Goal: Task Accomplishment & Management: Use online tool/utility

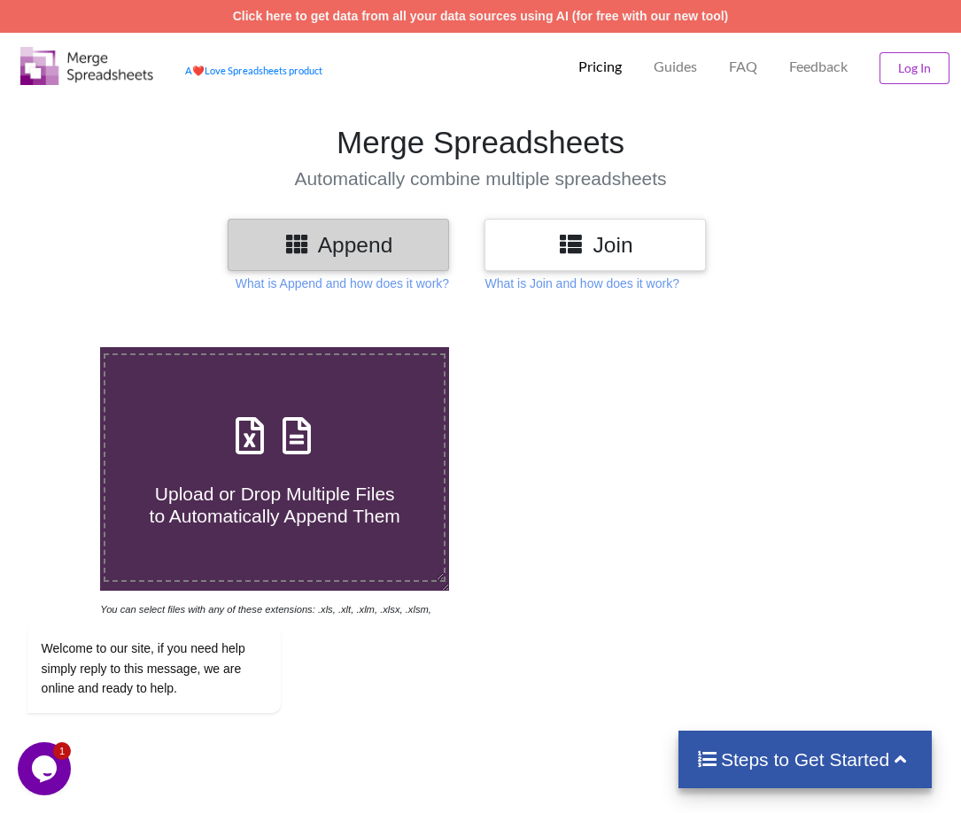
click at [922, 207] on section "Merge Spreadsheets Automatically combine multiple spreadsheets" at bounding box center [480, 156] width 961 height 123
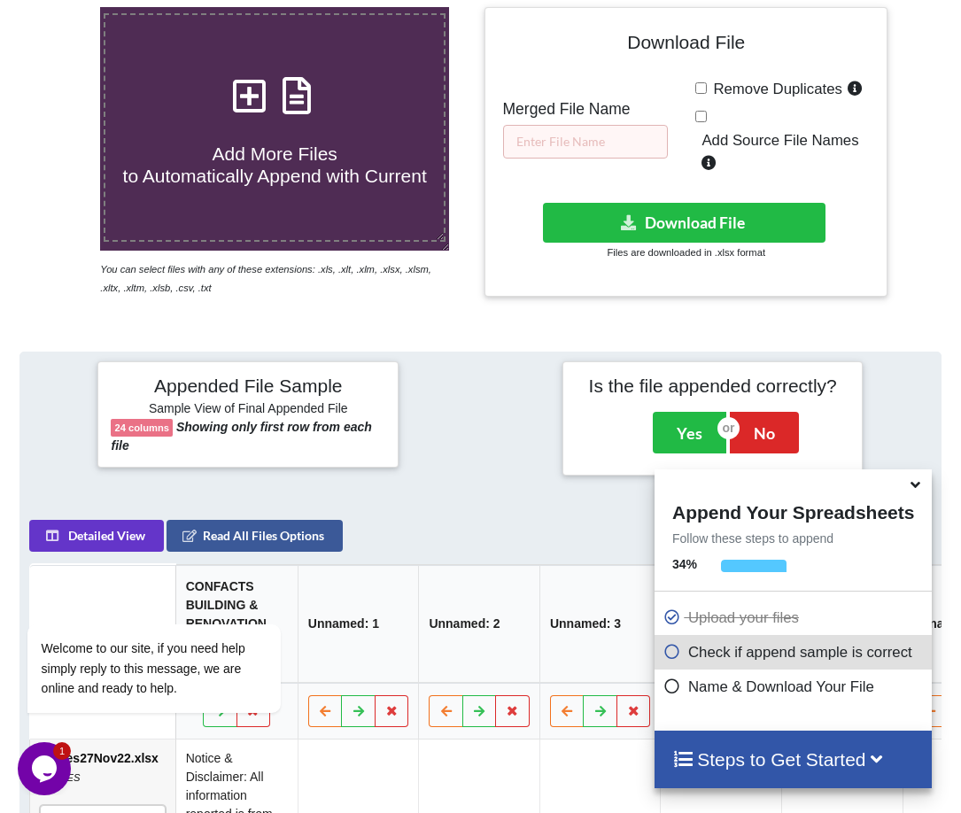
scroll to position [337, 0]
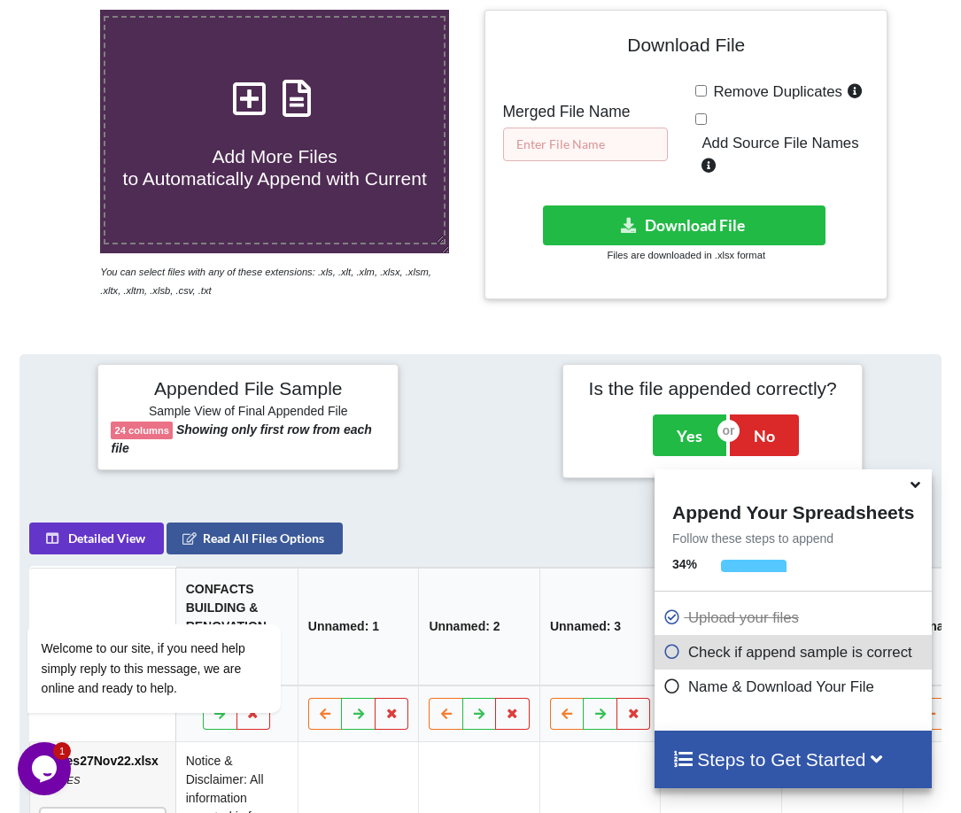
click at [625, 131] on input "text" at bounding box center [585, 145] width 165 height 34
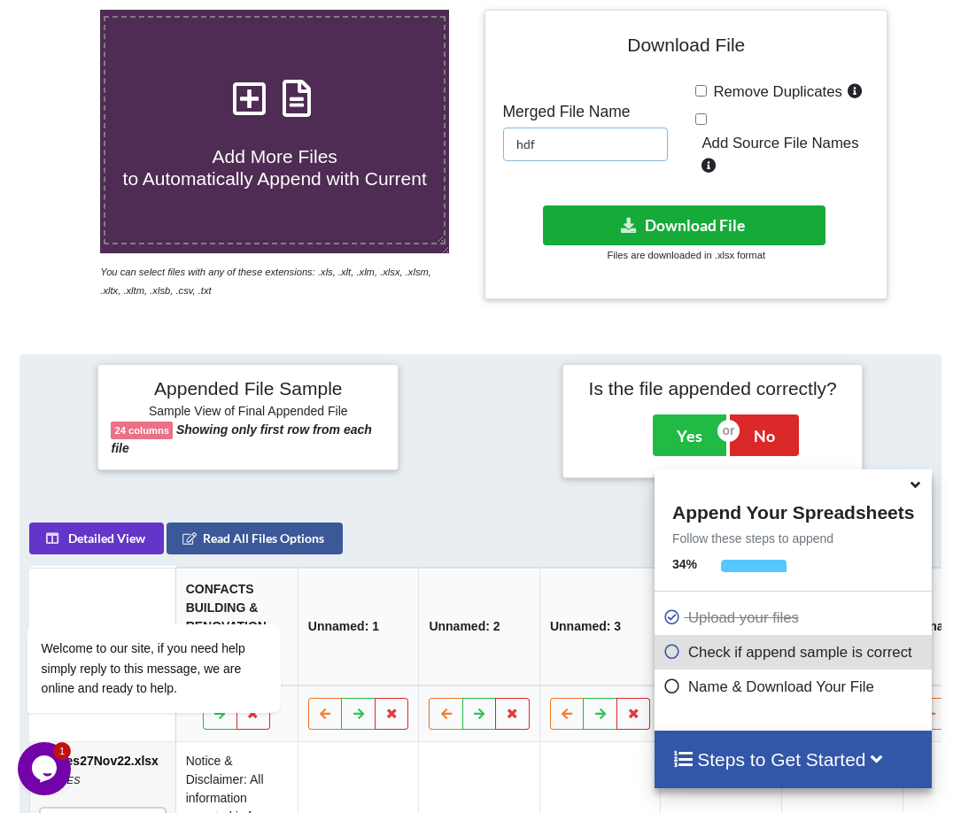
type input "hdf"
click at [651, 222] on button "Download File" at bounding box center [684, 225] width 282 height 40
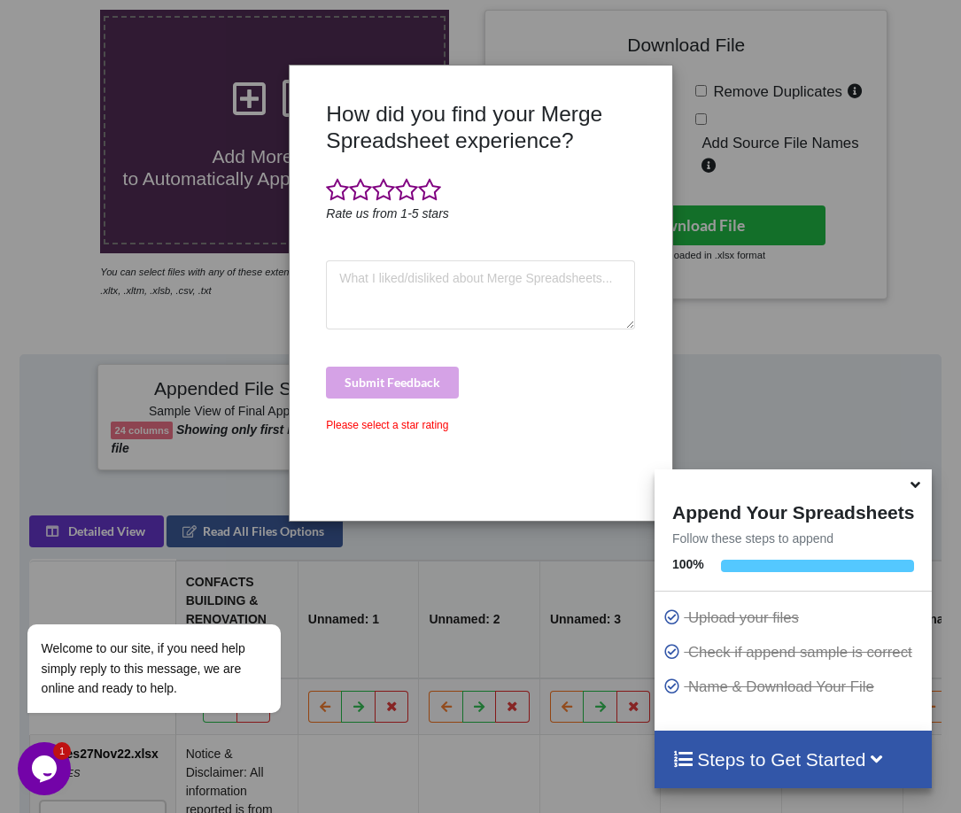
click at [942, 340] on div "How did you find your Merge Spreadsheet experience? Rate us from 1-5 stars Subm…" at bounding box center [480, 406] width 961 height 813
click at [429, 193] on span at bounding box center [429, 190] width 23 height 25
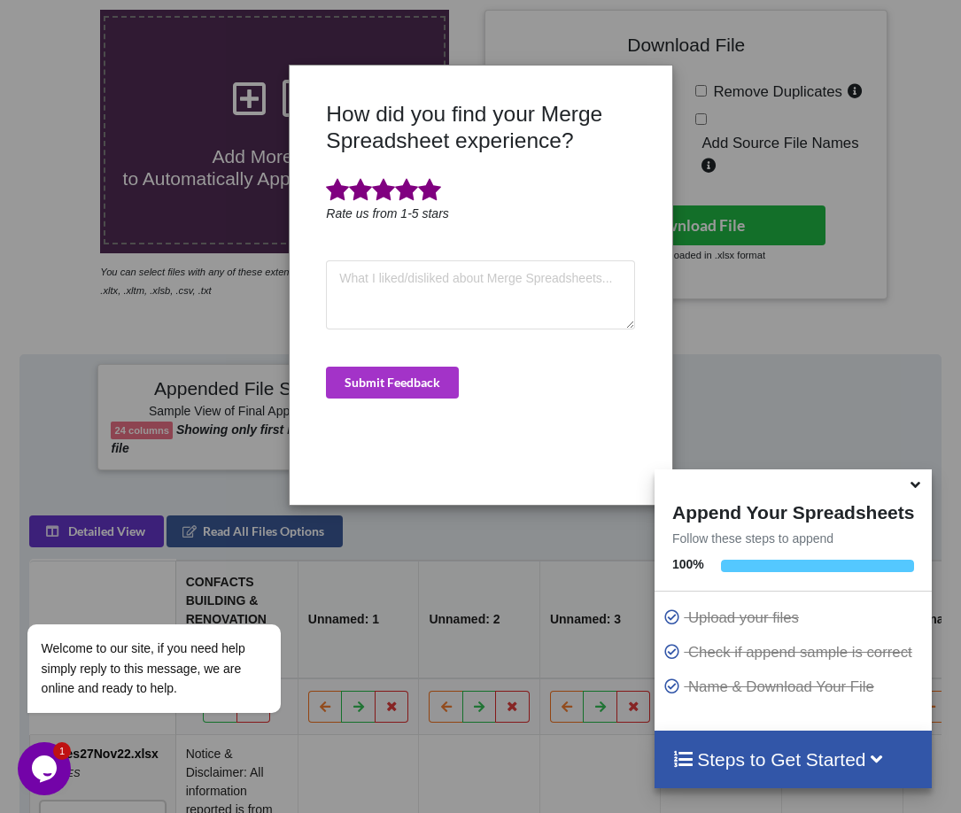
click at [401, 364] on div "How did you find your Merge Spreadsheet experience? Rate us from 1-5 stars Subm…" at bounding box center [479, 296] width 317 height 391
click at [404, 378] on button "Submit Feedback" at bounding box center [392, 383] width 133 height 32
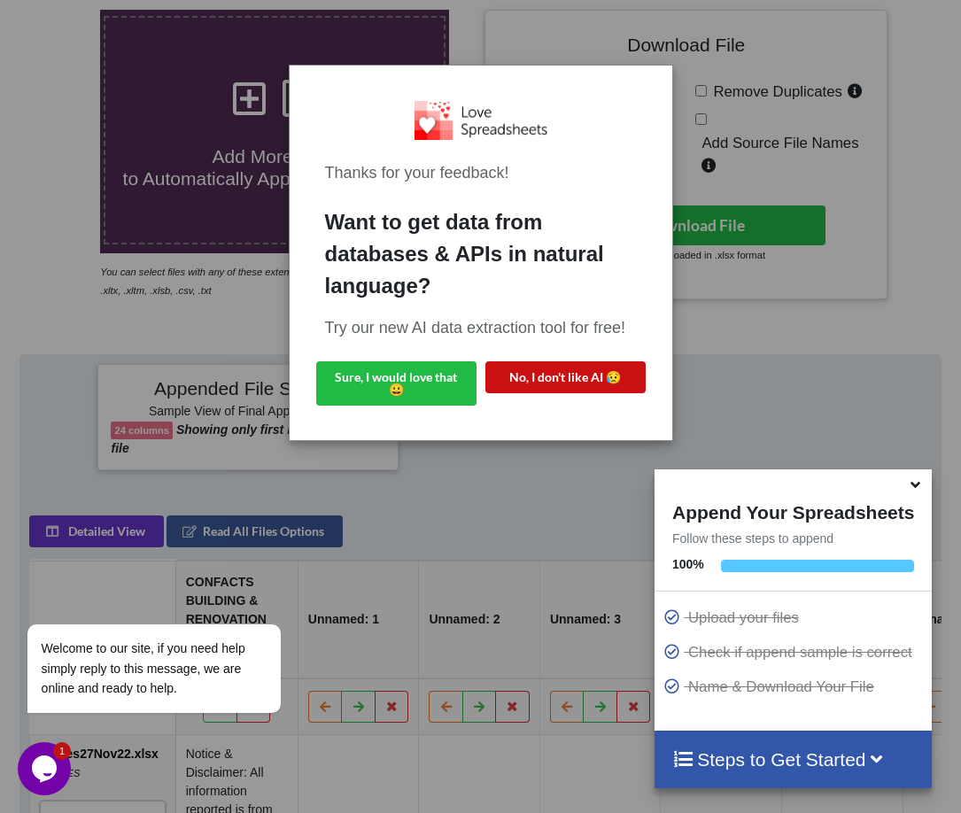
click at [561, 377] on button "No, I don't like AI 😥" at bounding box center [565, 377] width 160 height 32
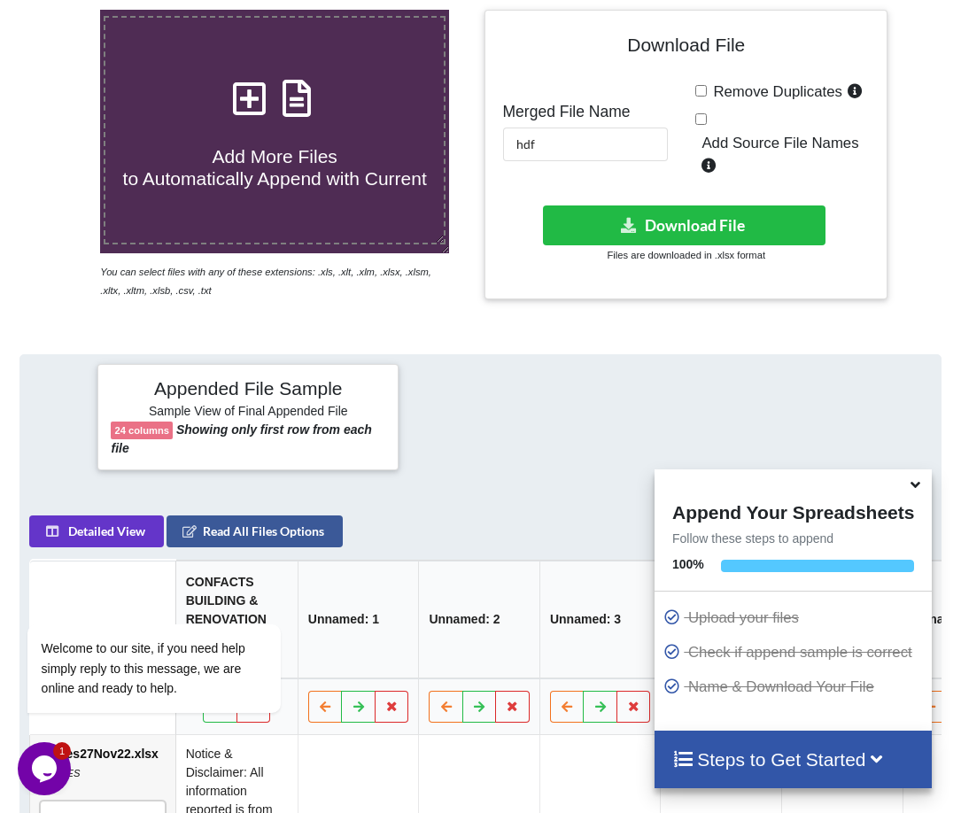
click at [708, 89] on span "Remove Duplicates" at bounding box center [774, 91] width 135 height 17
click at [707, 89] on input "Remove Duplicates" at bounding box center [701, 91] width 12 height 12
checkbox input "true"
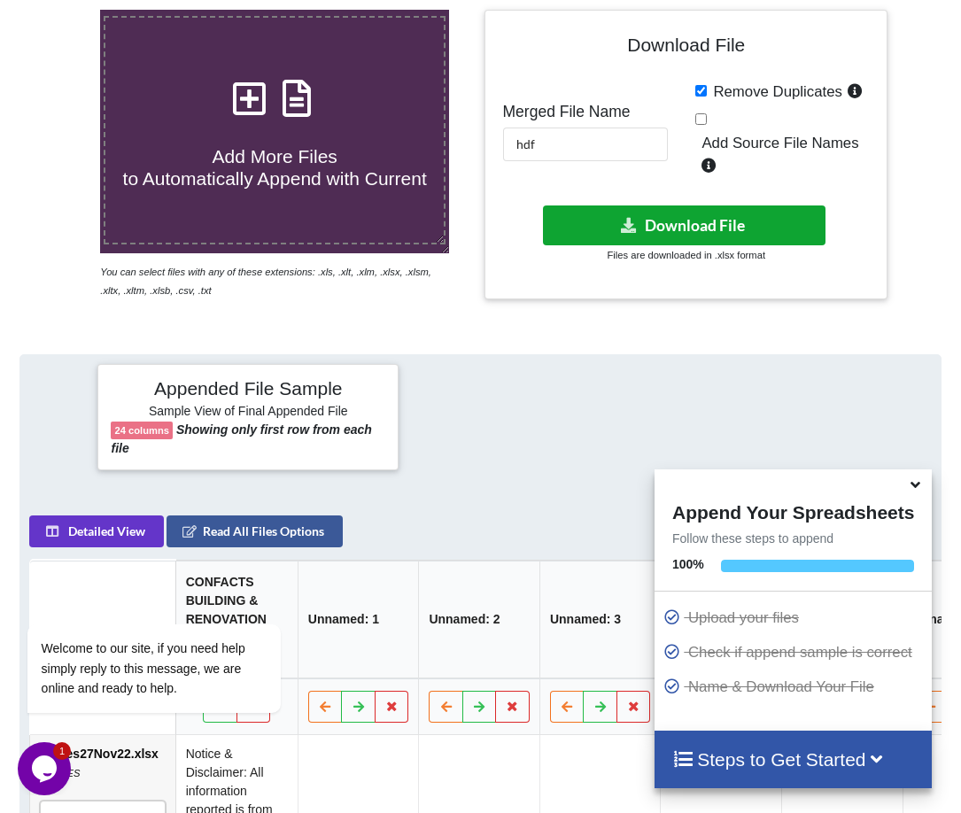
click at [700, 222] on button "Download File" at bounding box center [684, 225] width 282 height 40
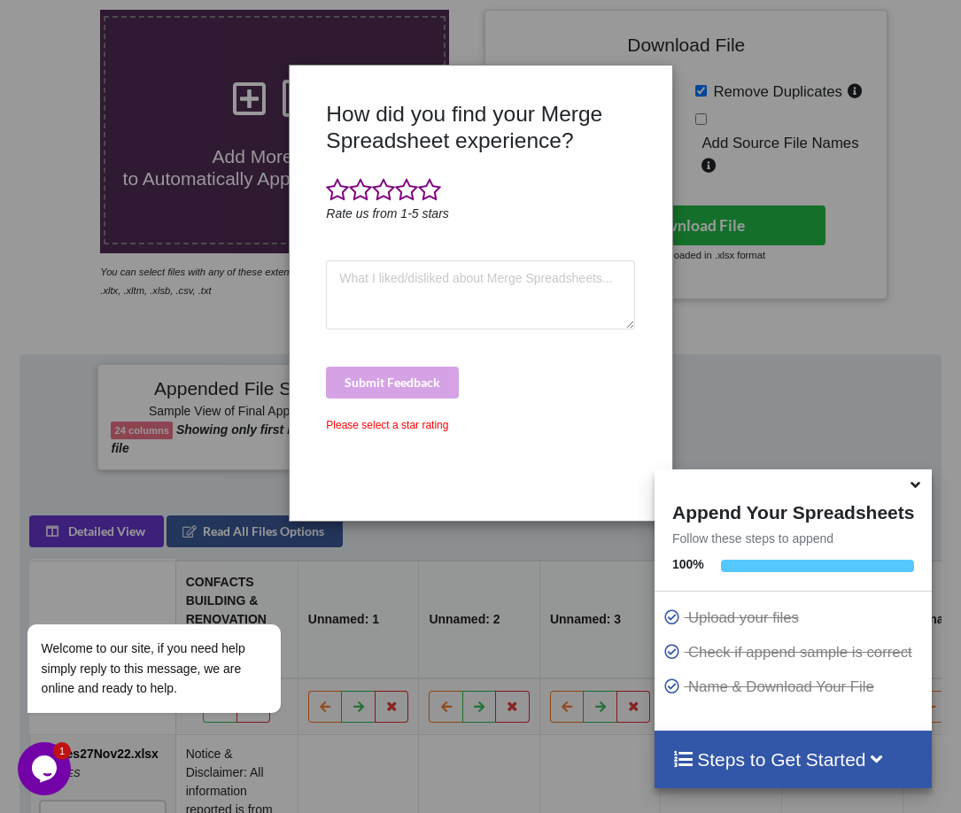
click at [751, 422] on div "How did you find your Merge Spreadsheet experience? Rate us from 1-5 stars Subm…" at bounding box center [480, 406] width 961 height 813
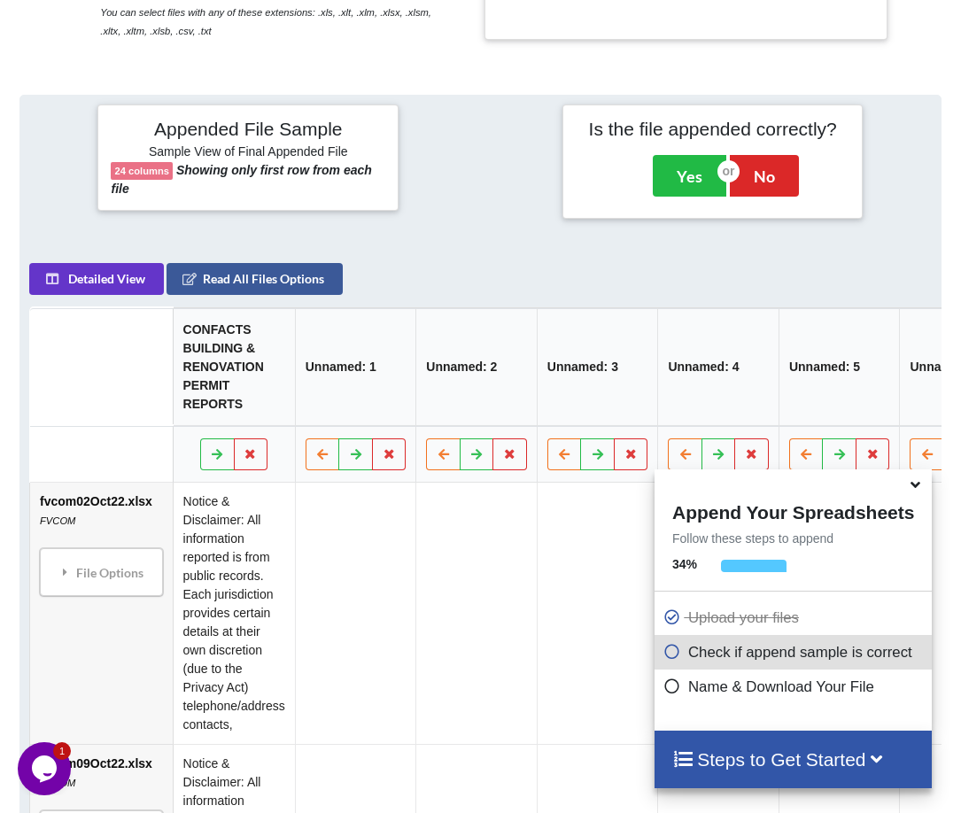
scroll to position [692, 0]
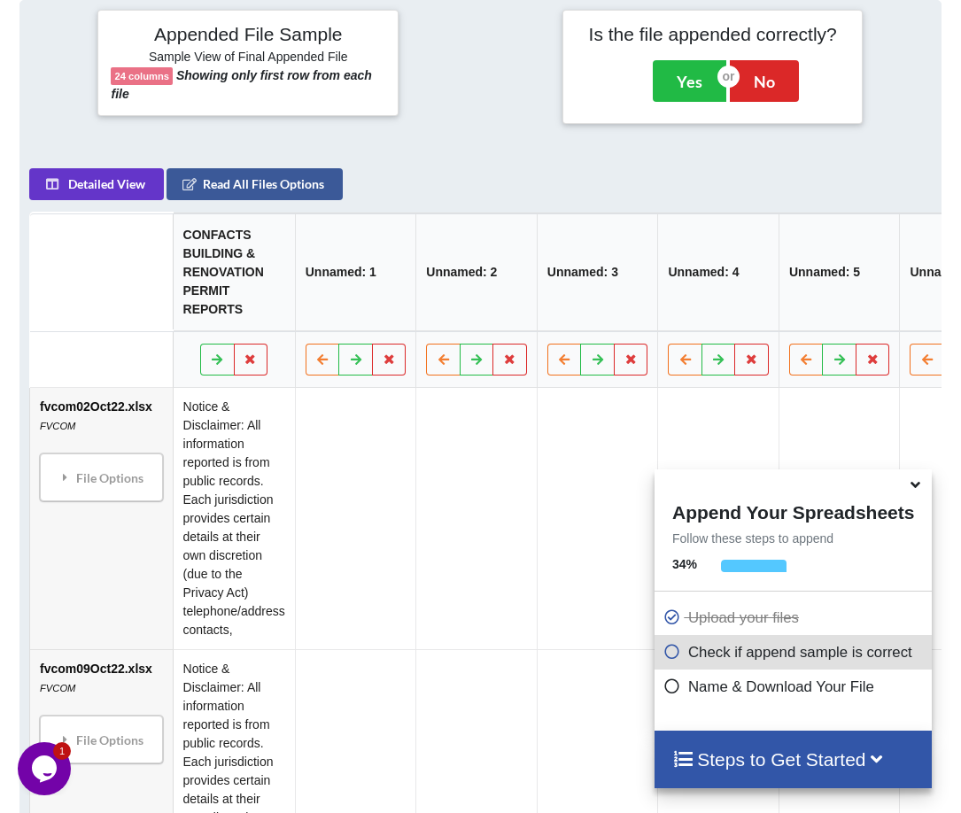
click at [50, 40] on div at bounding box center [54, 66] width 77 height 113
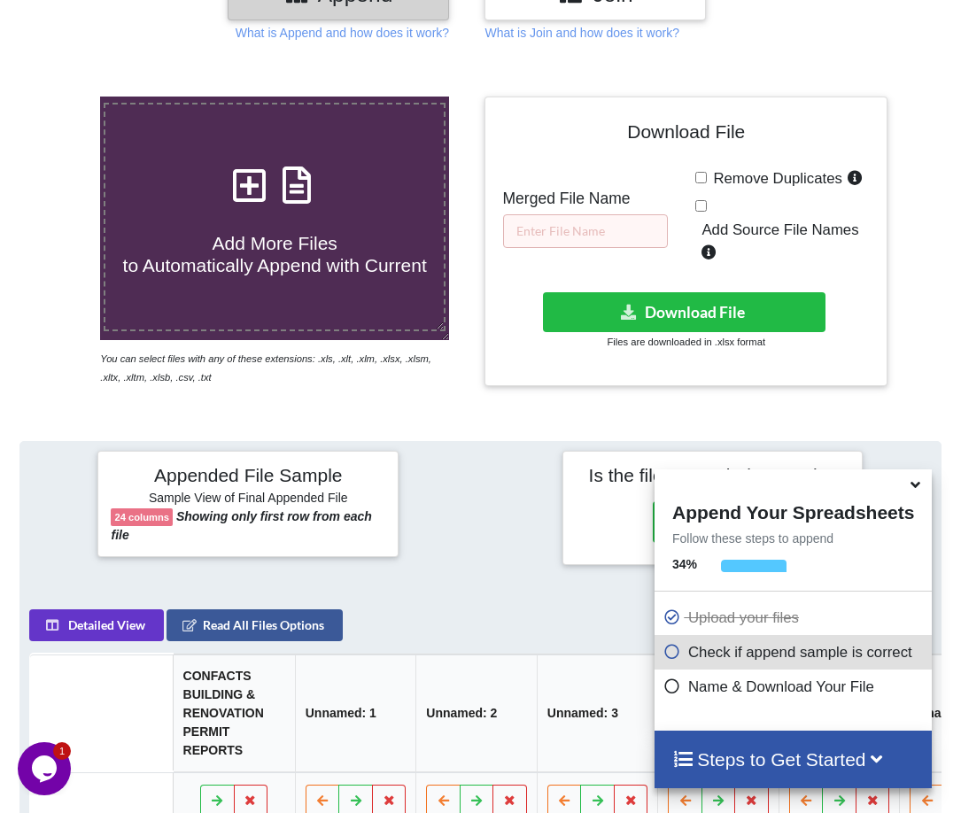
scroll to position [249, 0]
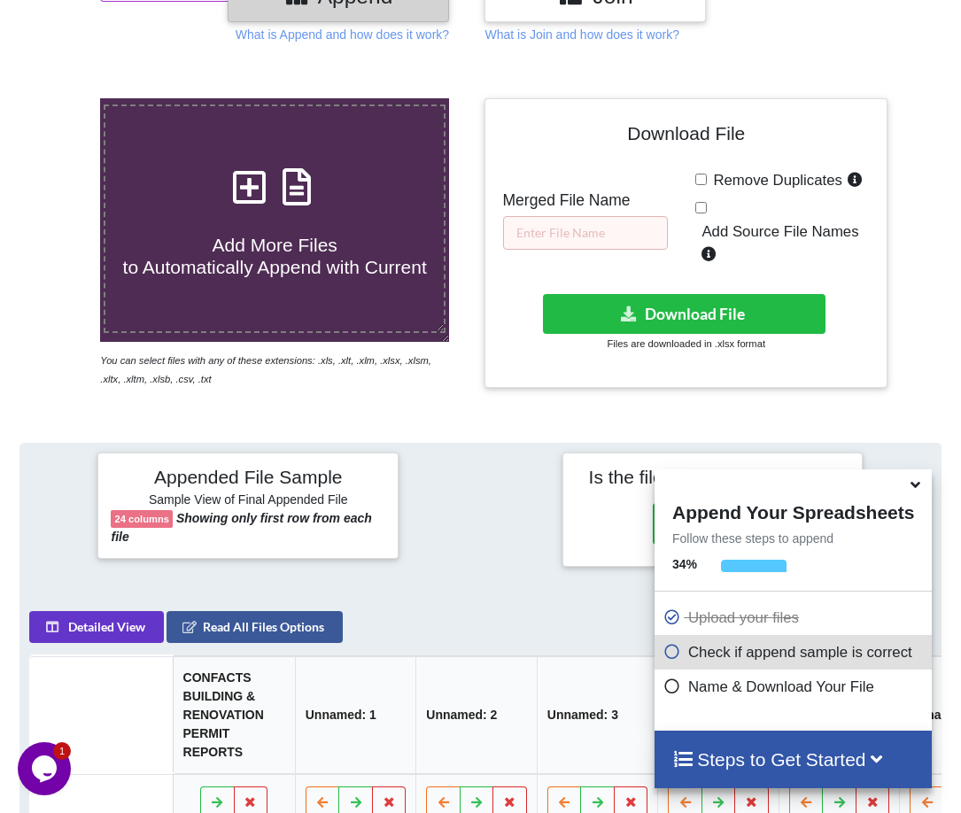
drag, startPoint x: 706, startPoint y: 180, endPoint x: 630, endPoint y: 223, distance: 87.7
click at [690, 190] on div "Download File Merged File Name Remove Duplicates Add Source File Names Download…" at bounding box center [686, 243] width 376 height 263
click at [590, 247] on input "text" at bounding box center [585, 233] width 165 height 34
click at [701, 182] on input "Remove Duplicates" at bounding box center [701, 180] width 12 height 12
checkbox input "true"
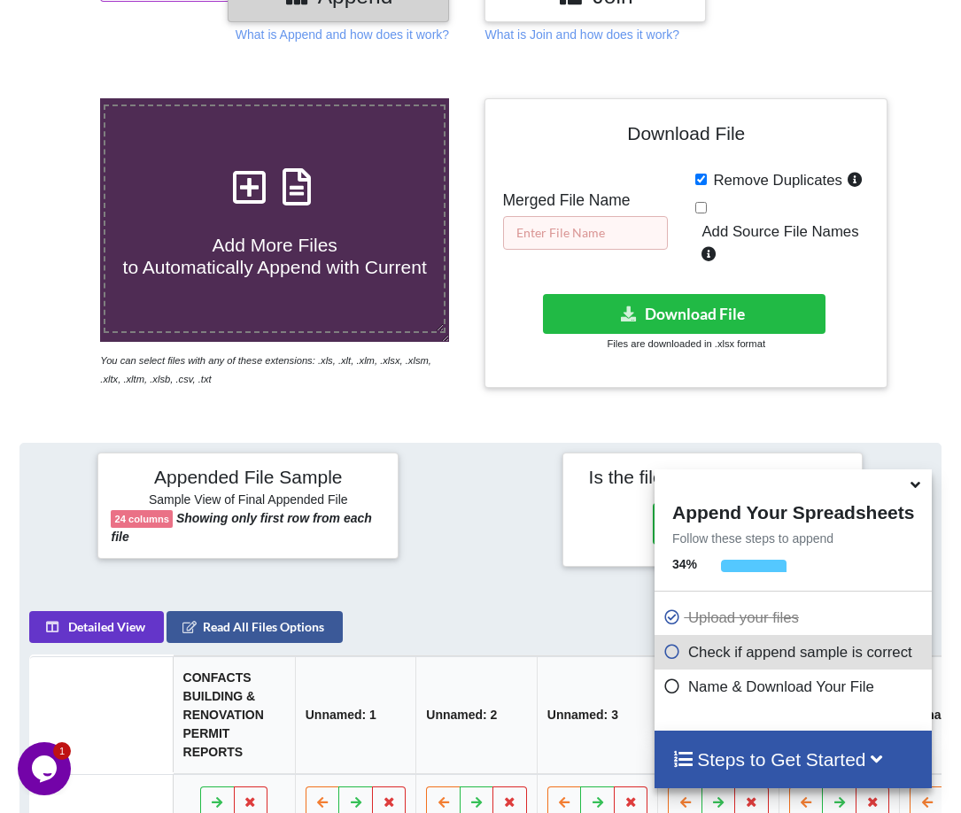
click at [620, 230] on input "text" at bounding box center [585, 233] width 165 height 34
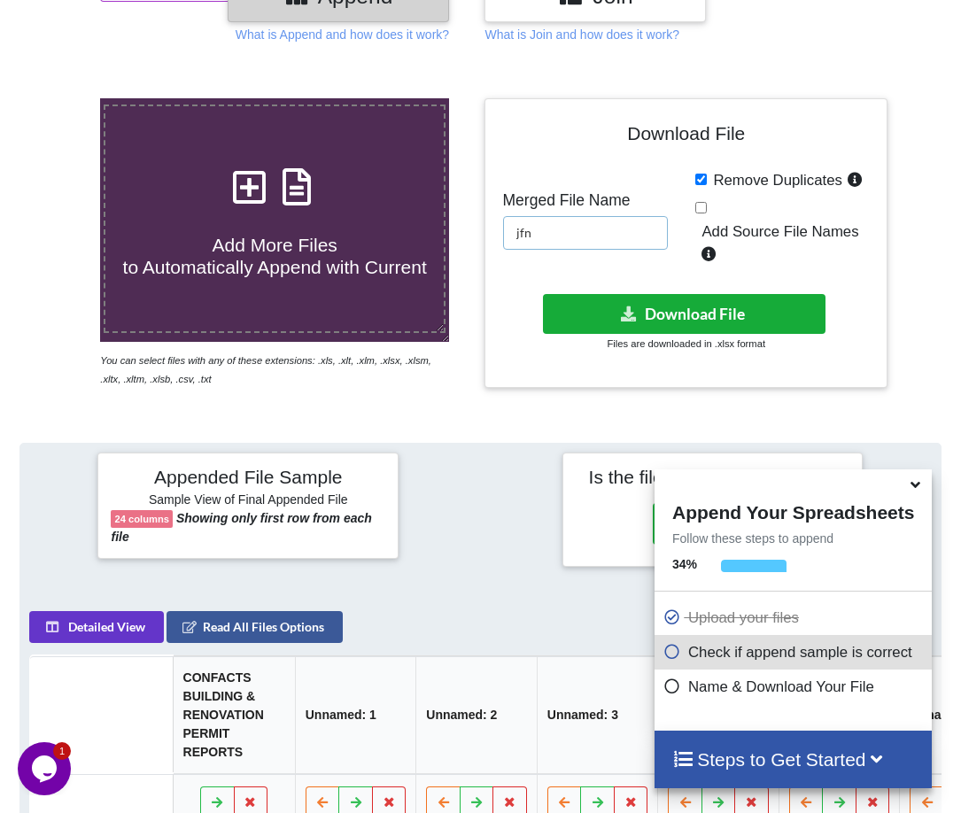
type input "jfn"
click at [610, 304] on button "Download File" at bounding box center [684, 314] width 282 height 40
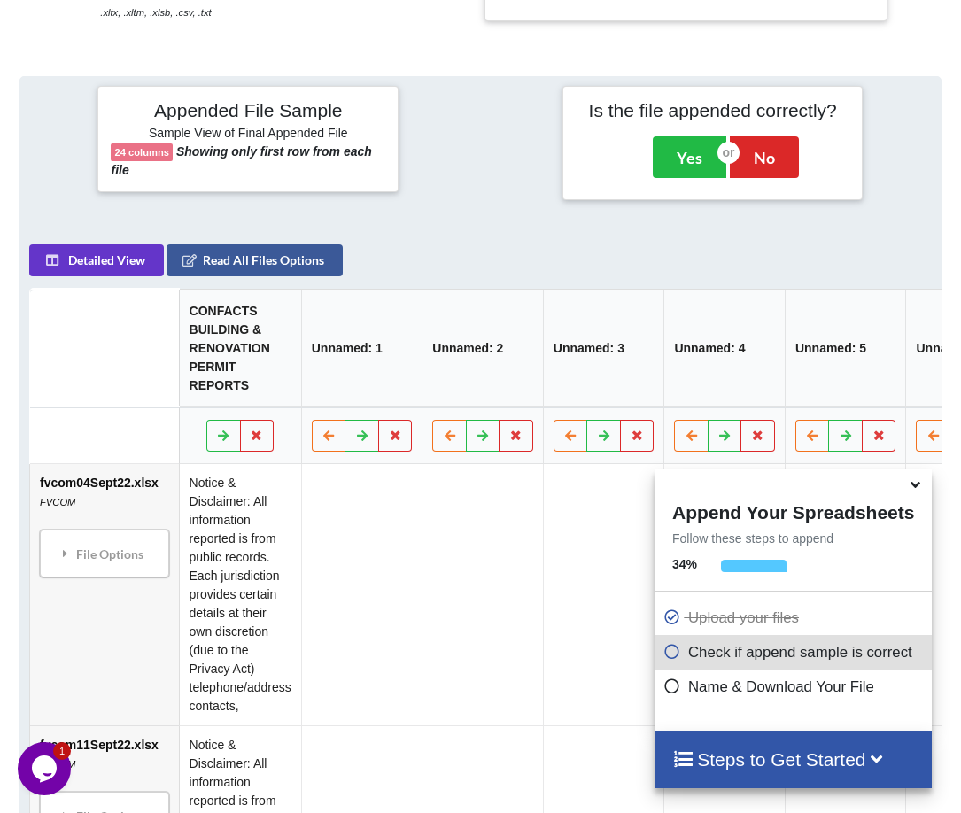
scroll to position [426, 0]
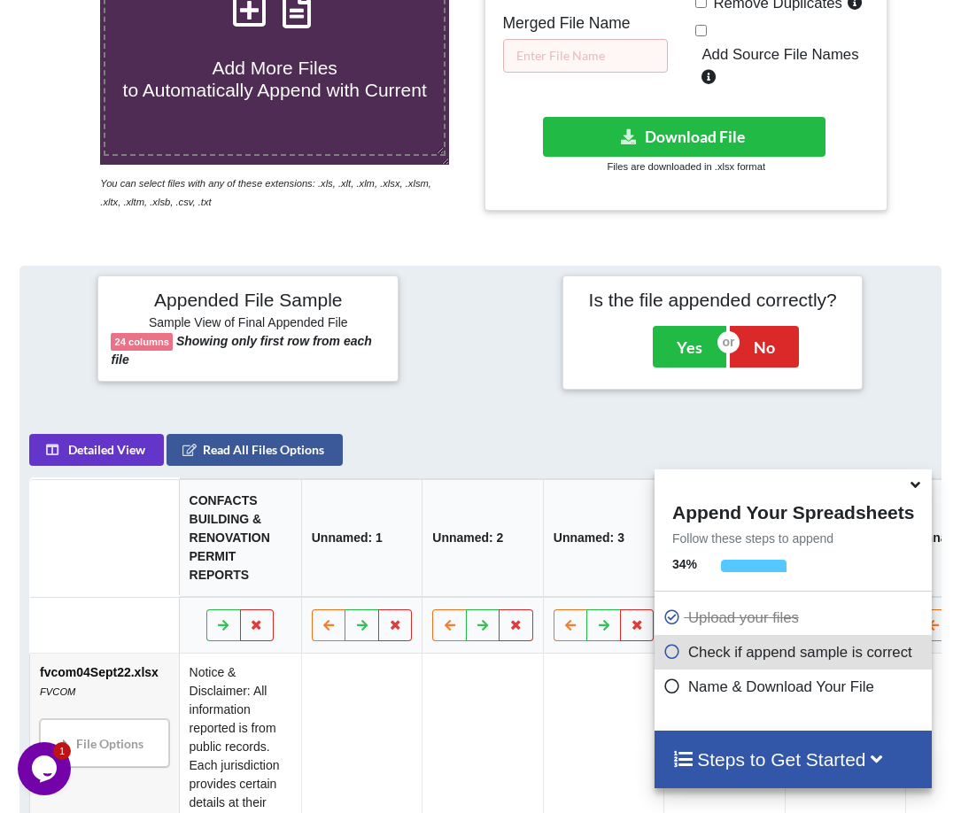
click at [705, 7] on input "Remove Duplicates" at bounding box center [701, 2] width 12 height 12
checkbox input "true"
click at [634, 60] on input "text" at bounding box center [585, 56] width 165 height 34
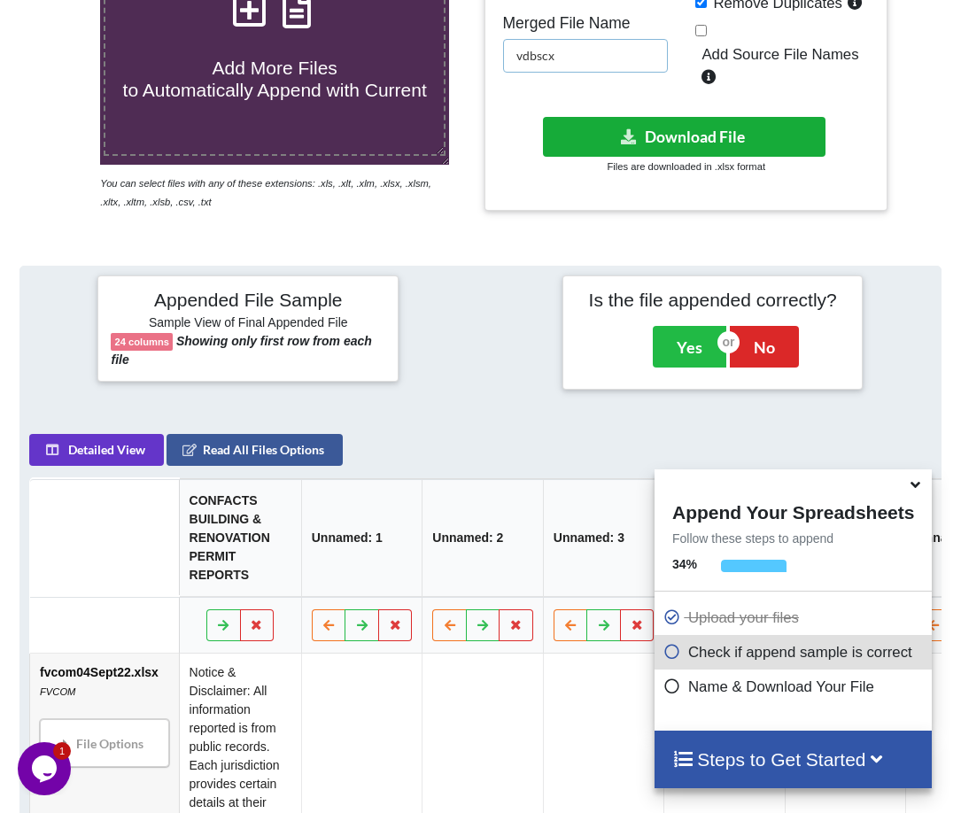
type input "vdbscx"
click at [641, 139] on button "Download File" at bounding box center [684, 137] width 282 height 40
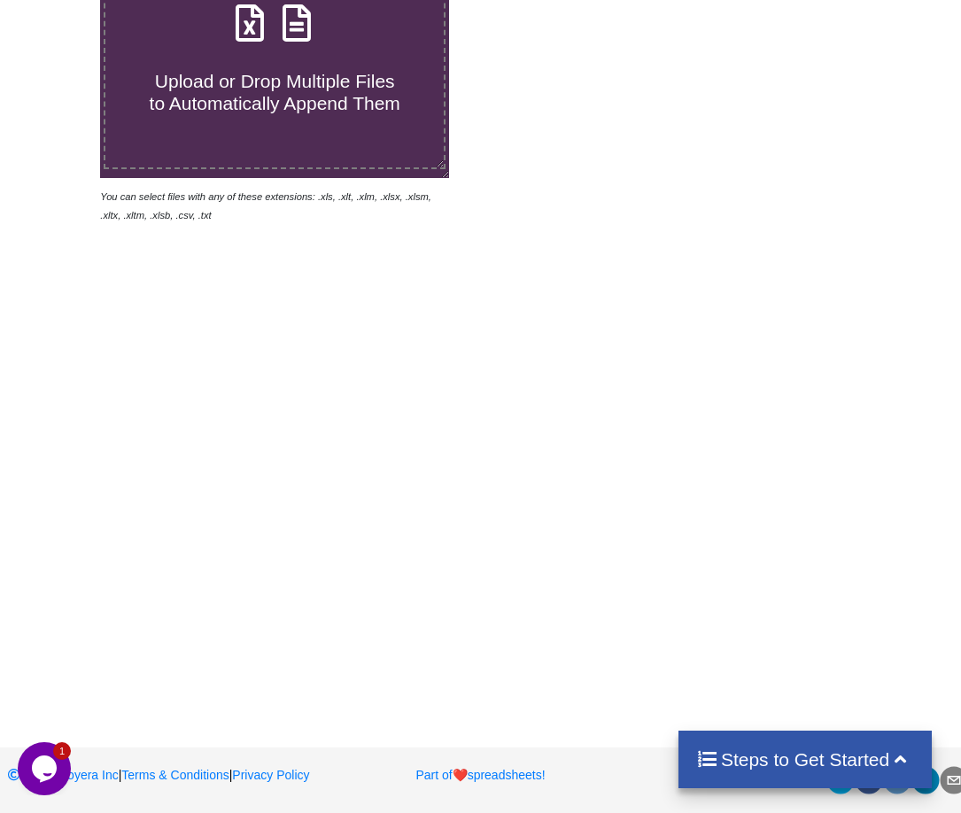
click at [74, 360] on div "Upload or Drop Multiple Files to Automatically Append Them You can select files…" at bounding box center [480, 303] width 961 height 813
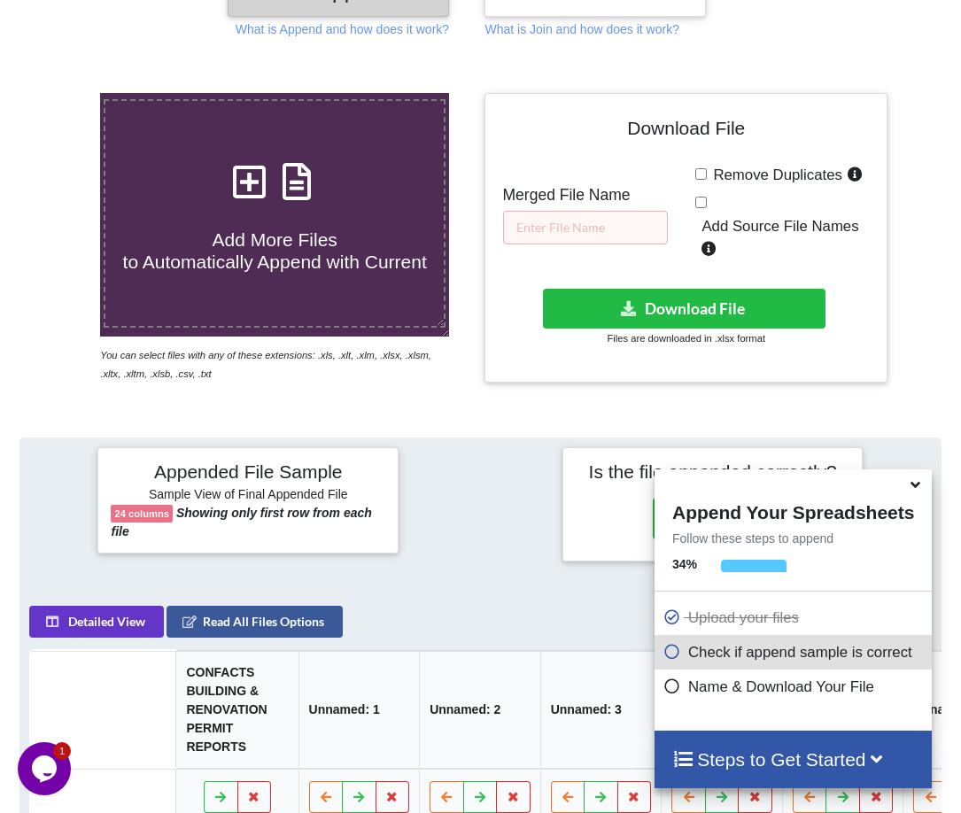
scroll to position [249, 0]
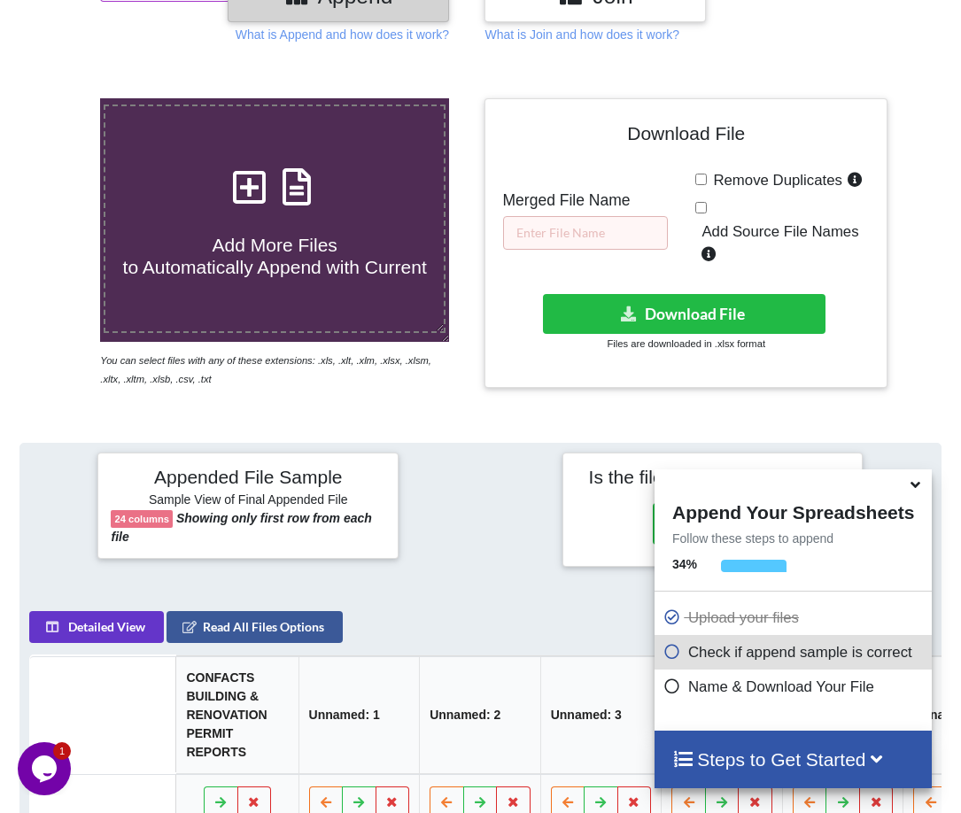
click at [704, 183] on input "Remove Duplicates" at bounding box center [701, 180] width 12 height 12
checkbox input "true"
click at [566, 221] on input "text" at bounding box center [585, 233] width 165 height 34
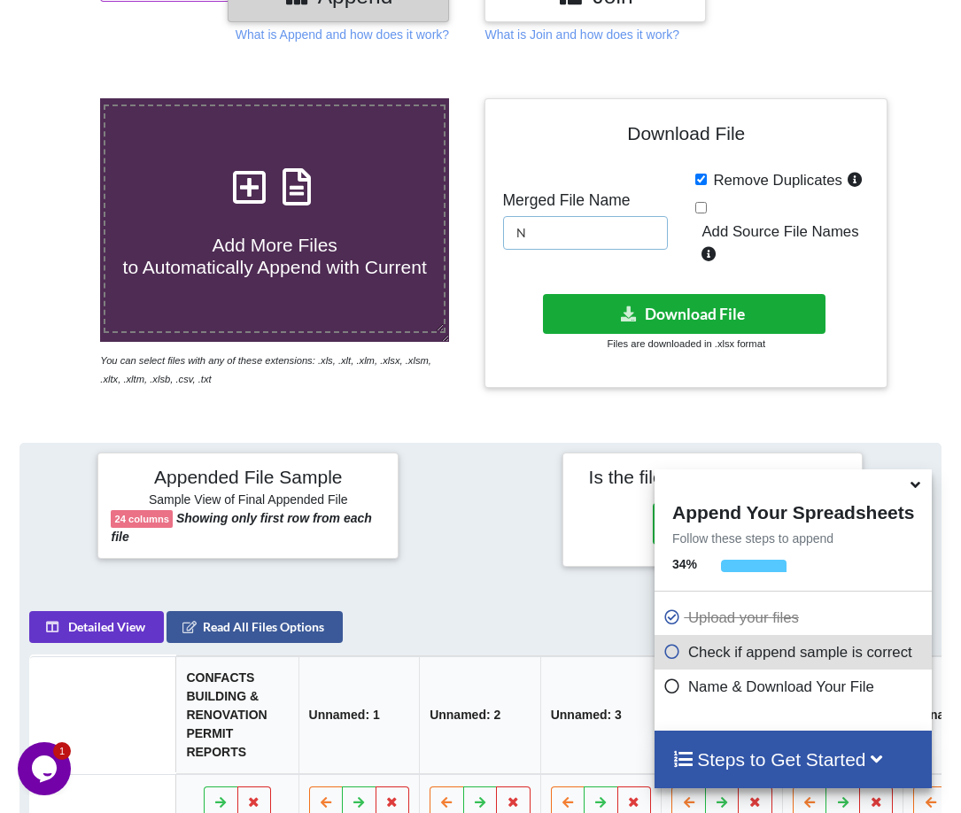
type input "N"
click at [646, 316] on button "Download File" at bounding box center [684, 314] width 282 height 40
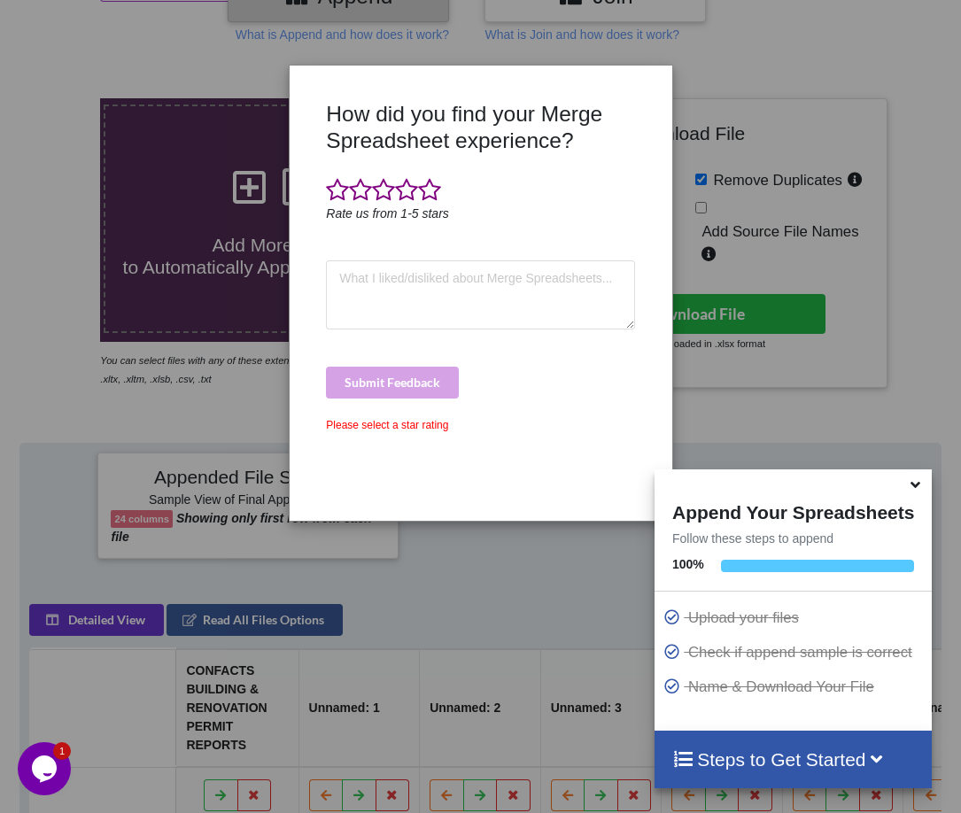
click at [51, 200] on div "How did you find your Merge Spreadsheet experience? Rate us from 1-5 stars Subm…" at bounding box center [480, 406] width 961 height 813
click at [431, 197] on span at bounding box center [429, 190] width 23 height 25
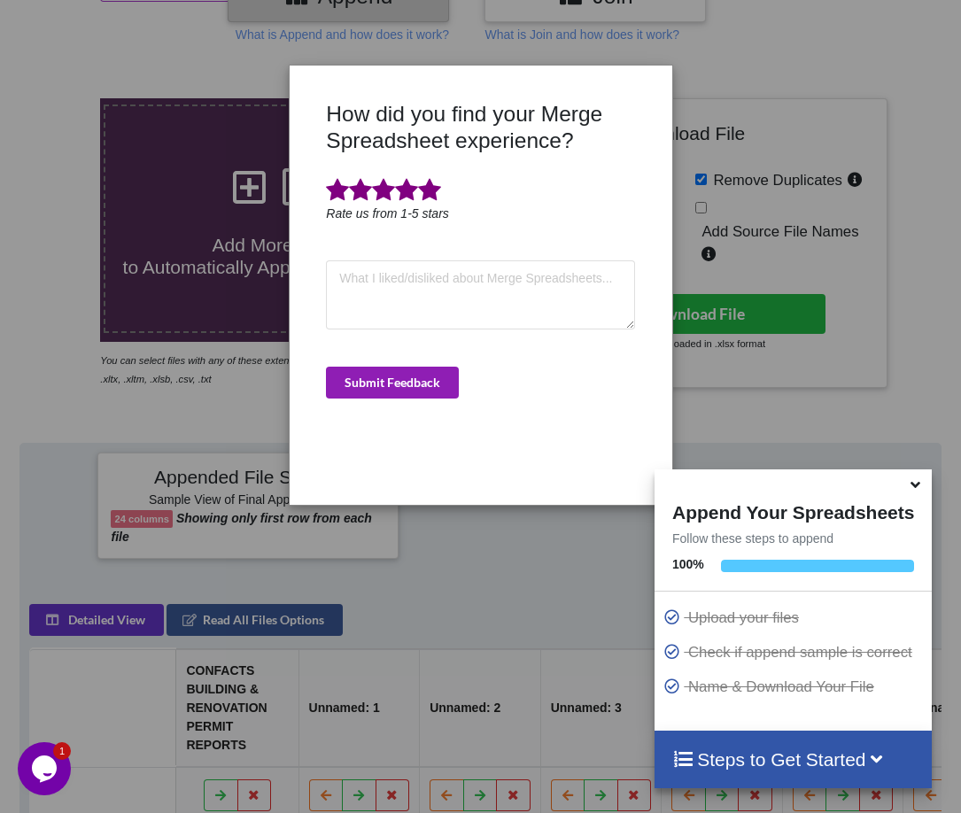
click at [353, 372] on button "Submit Feedback" at bounding box center [392, 383] width 133 height 32
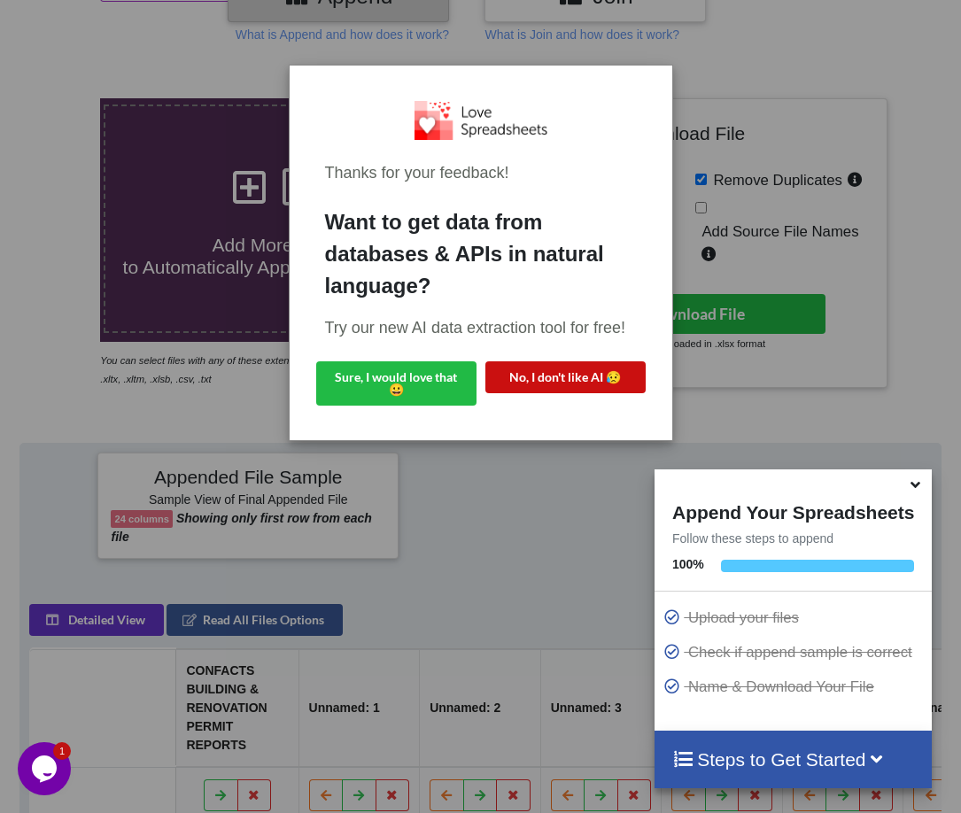
click at [615, 385] on button "No, I don't like AI 😥" at bounding box center [565, 377] width 160 height 32
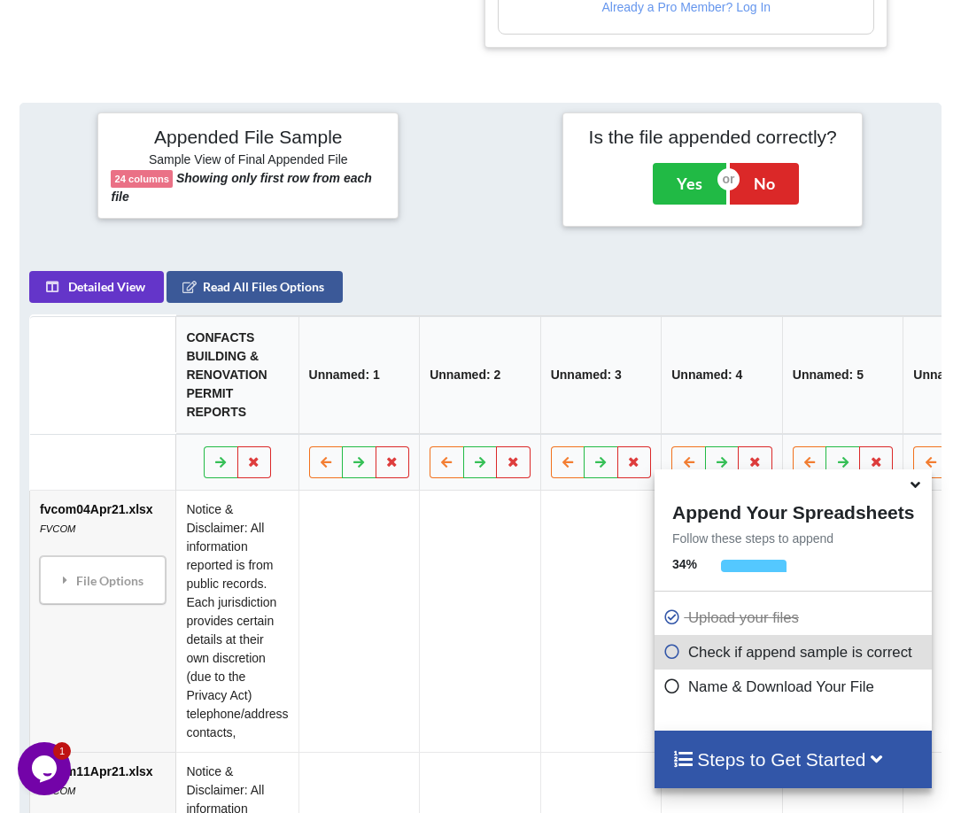
scroll to position [392, 0]
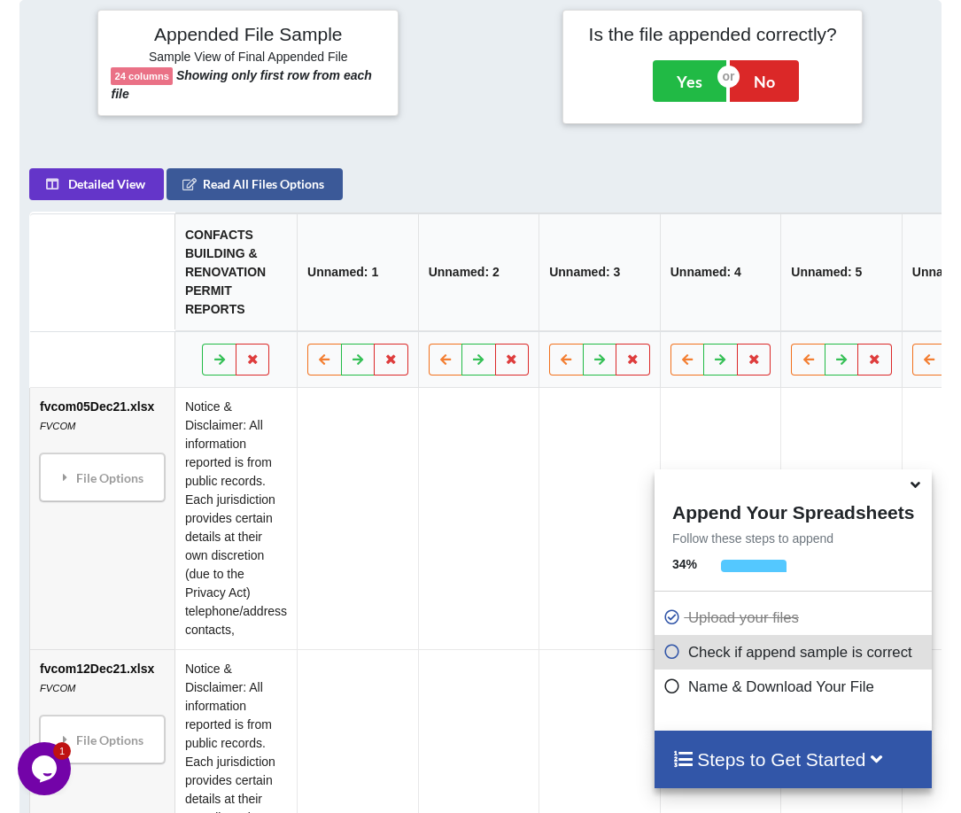
scroll to position [160, 0]
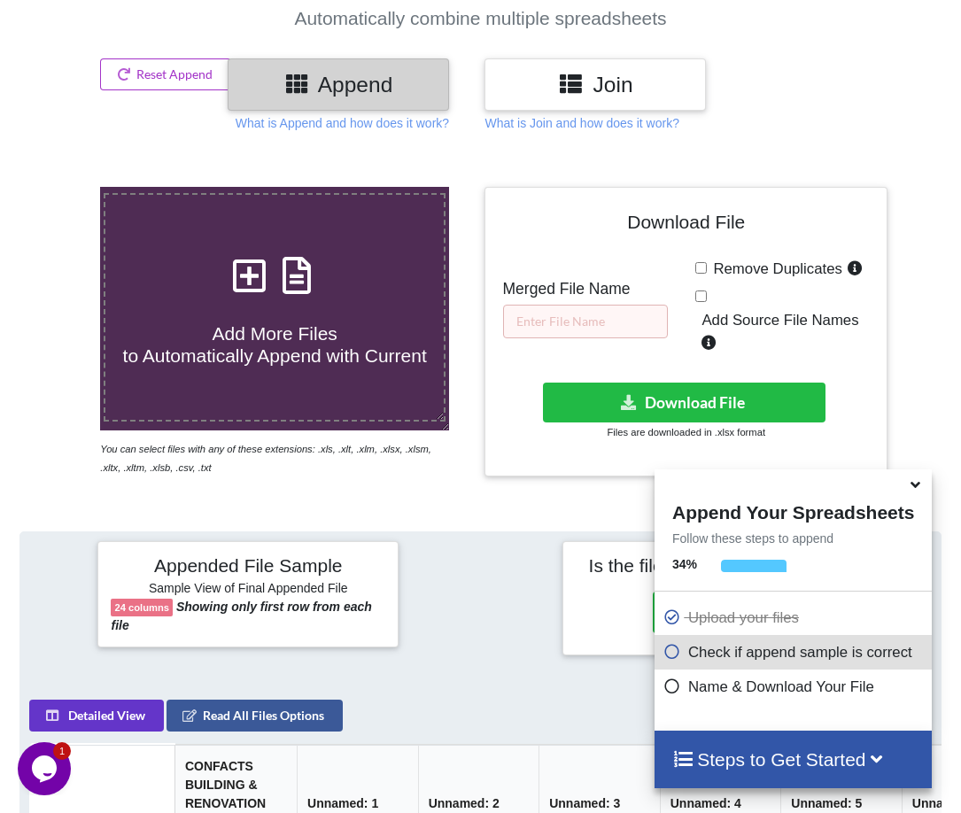
drag, startPoint x: 705, startPoint y: 272, endPoint x: 671, endPoint y: 283, distance: 35.3
click at [705, 272] on input "Remove Duplicates" at bounding box center [701, 268] width 12 height 12
checkbox input "true"
click at [577, 314] on input "text" at bounding box center [585, 322] width 165 height 34
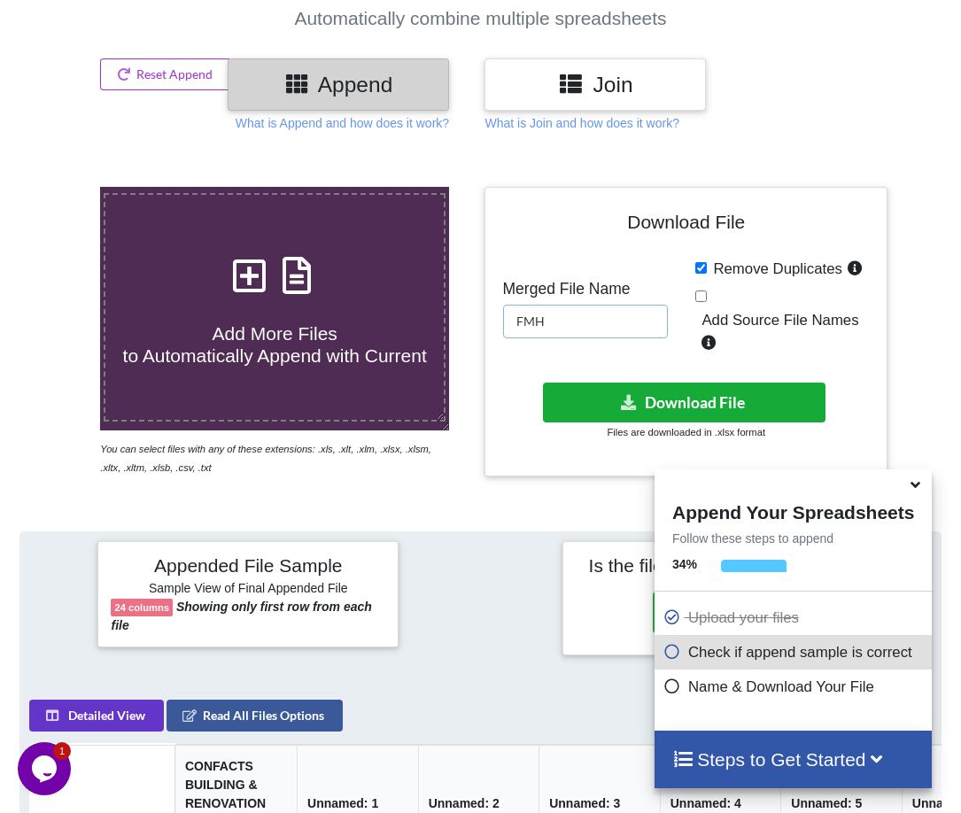
type input "FMH"
click at [682, 401] on button "Download File" at bounding box center [684, 403] width 282 height 40
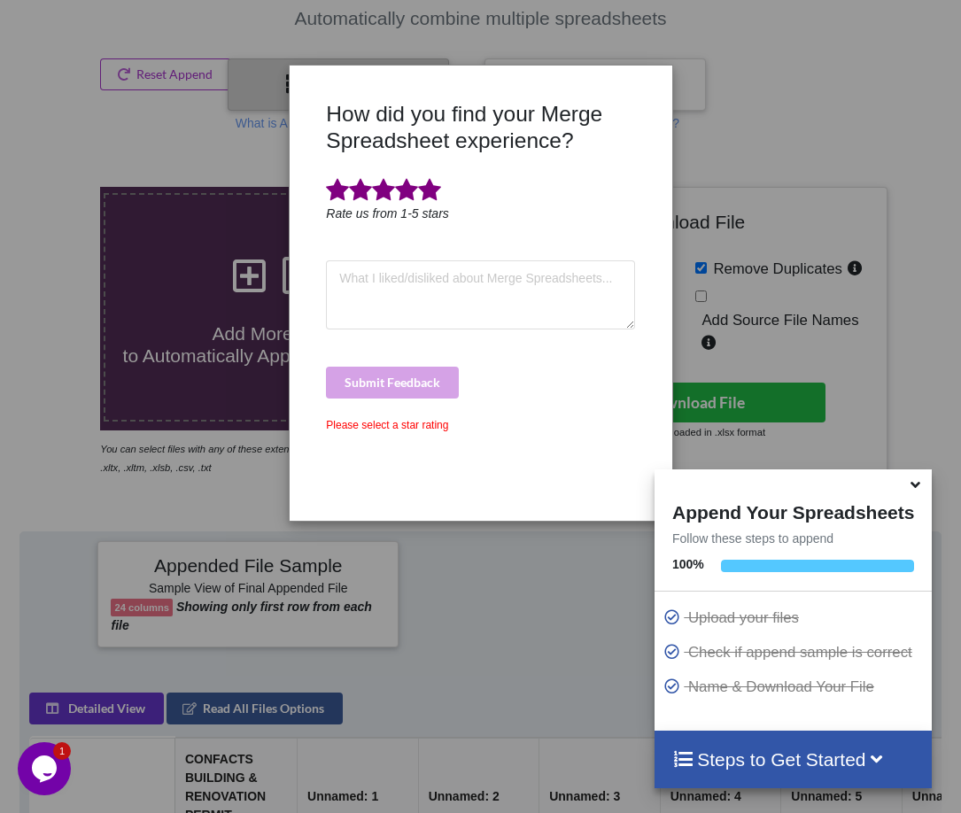
click at [437, 194] on span at bounding box center [429, 190] width 23 height 25
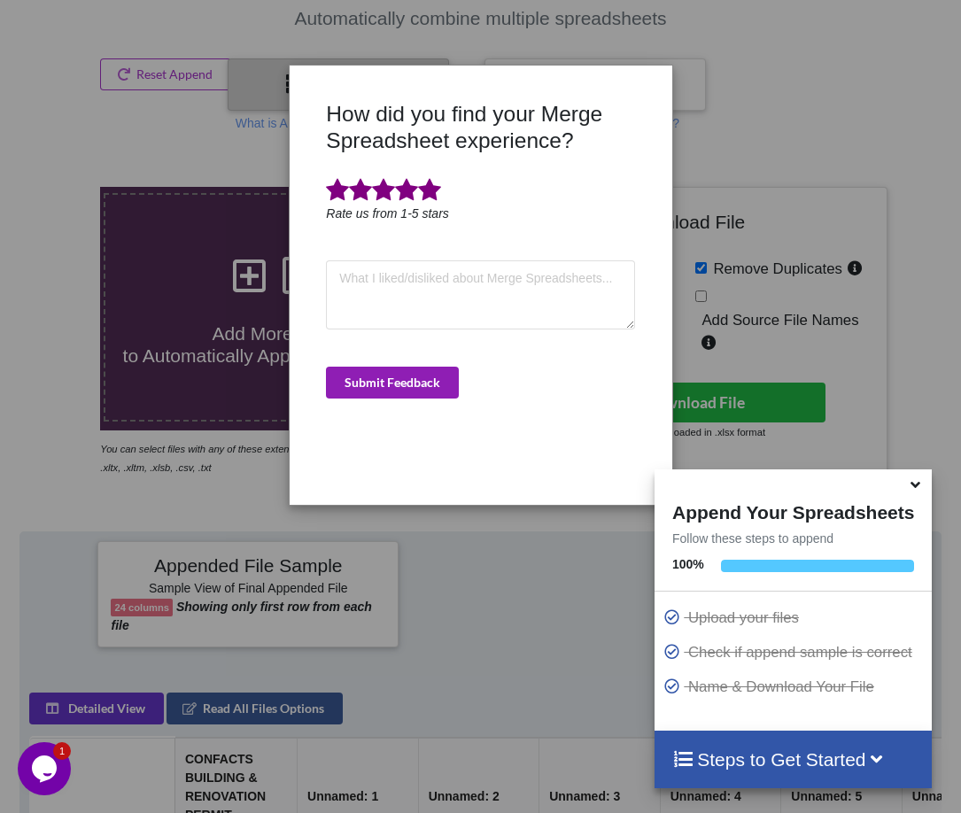
click at [434, 386] on button "Submit Feedback" at bounding box center [392, 383] width 133 height 32
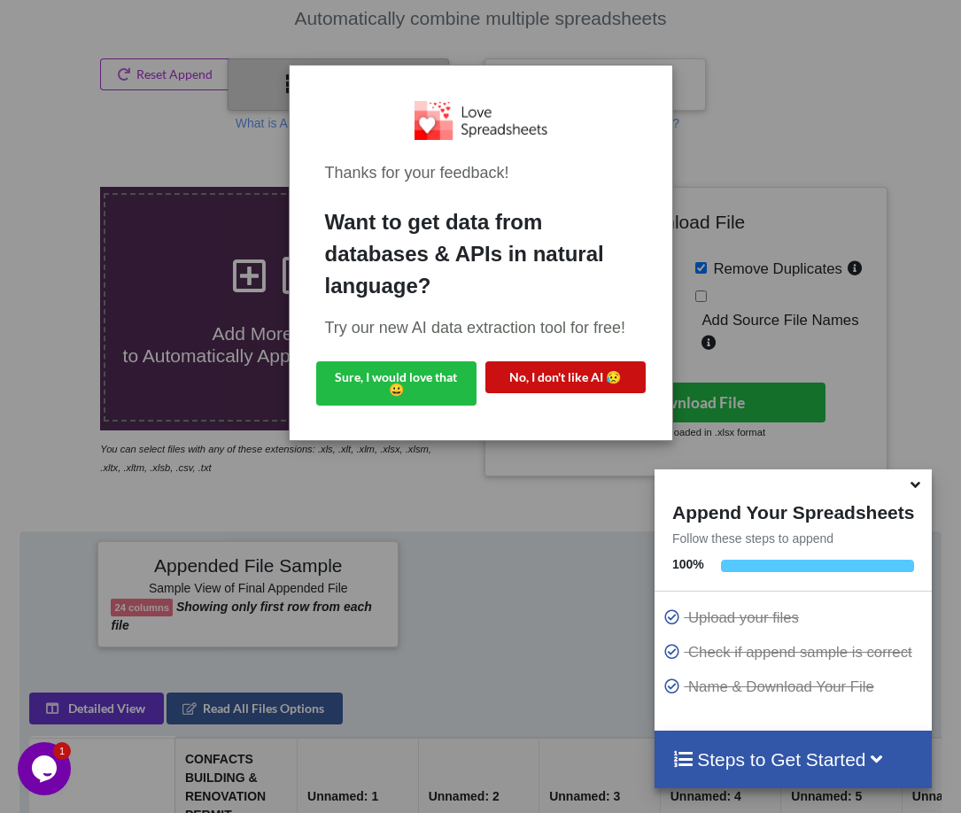
click at [574, 374] on button "No, I don't like AI 😥" at bounding box center [565, 377] width 160 height 32
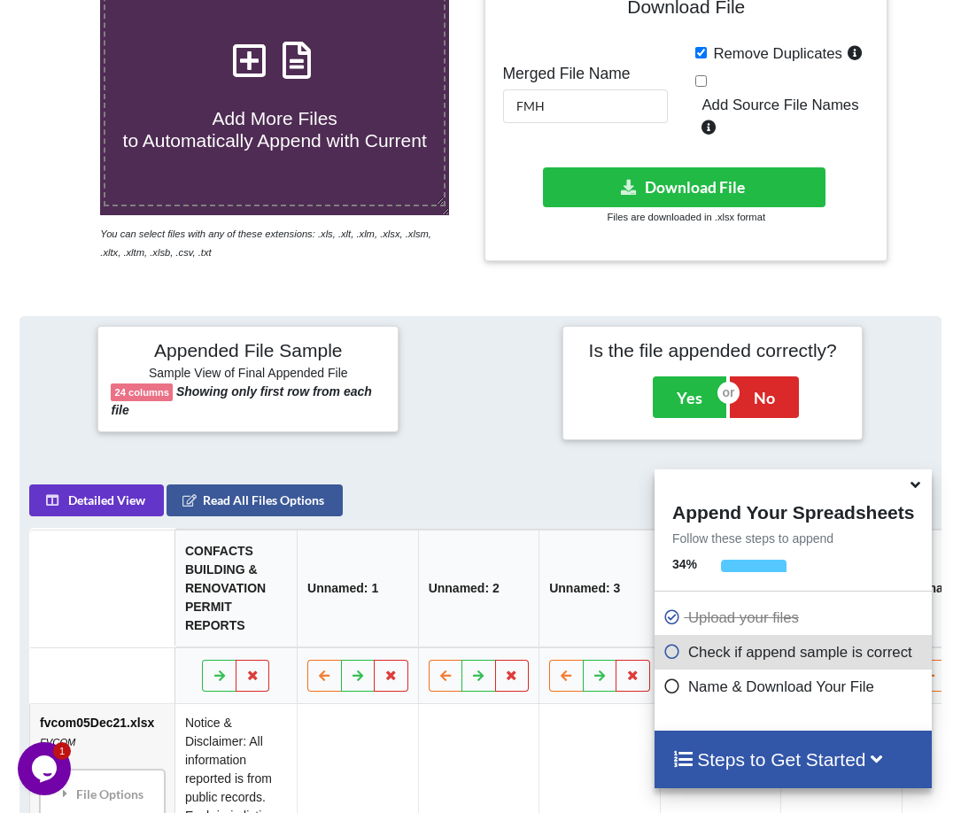
scroll to position [337, 0]
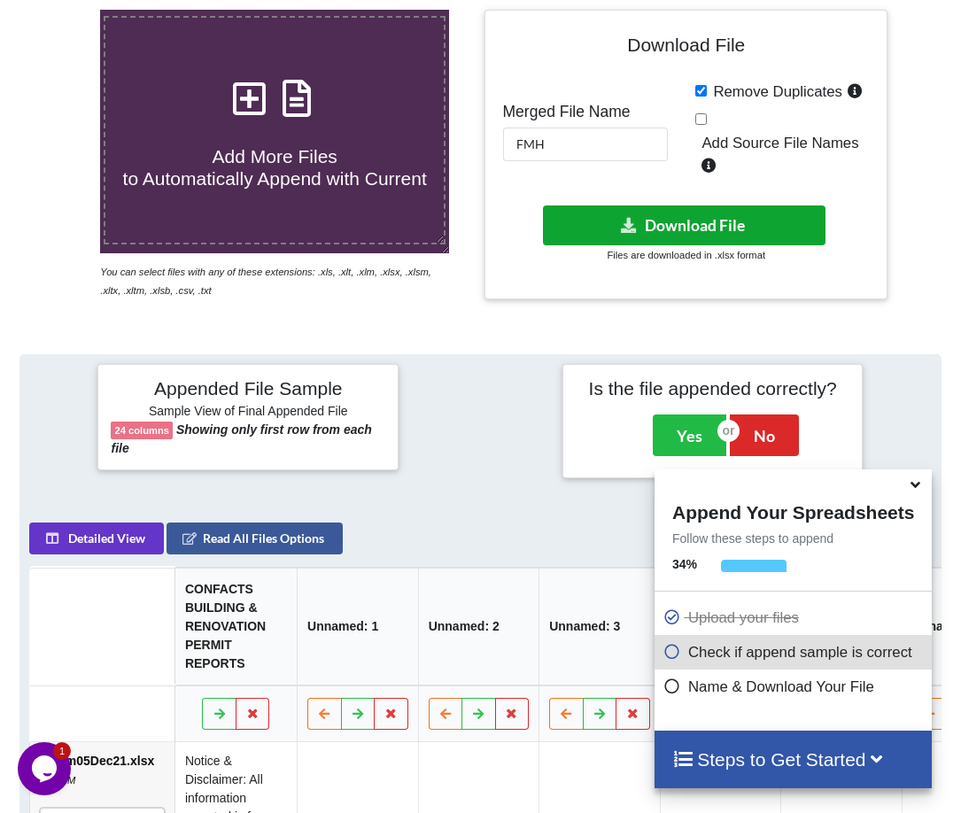
click at [642, 233] on button "Download File" at bounding box center [684, 225] width 282 height 40
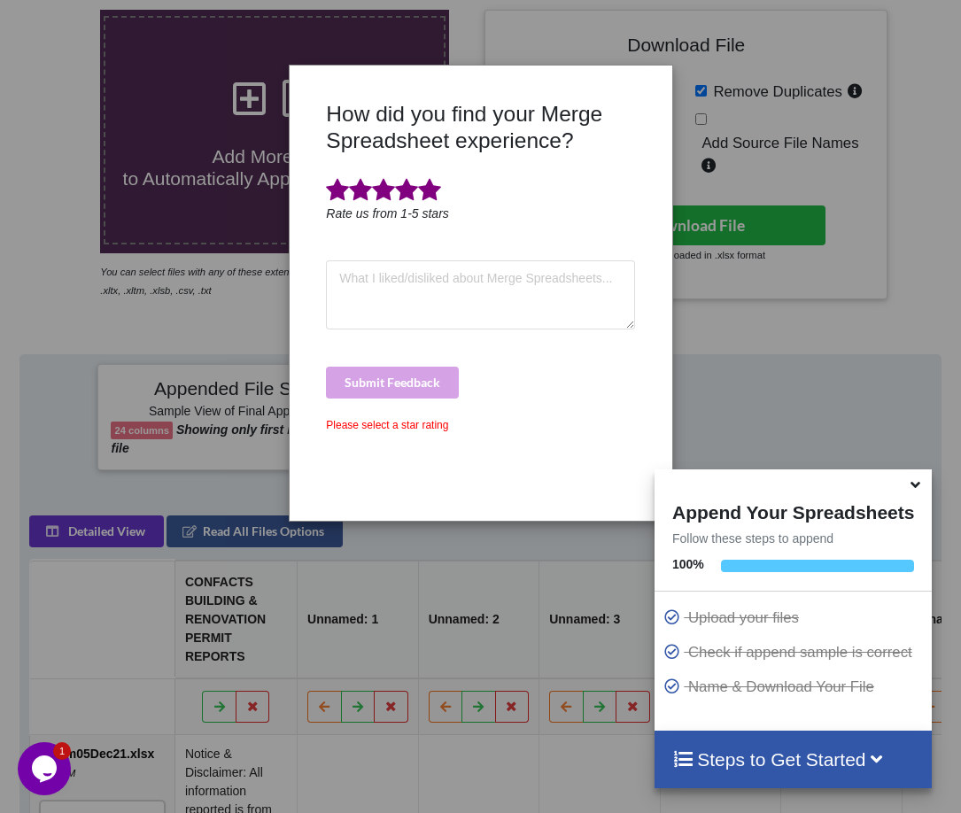
click at [429, 189] on span at bounding box center [429, 190] width 23 height 25
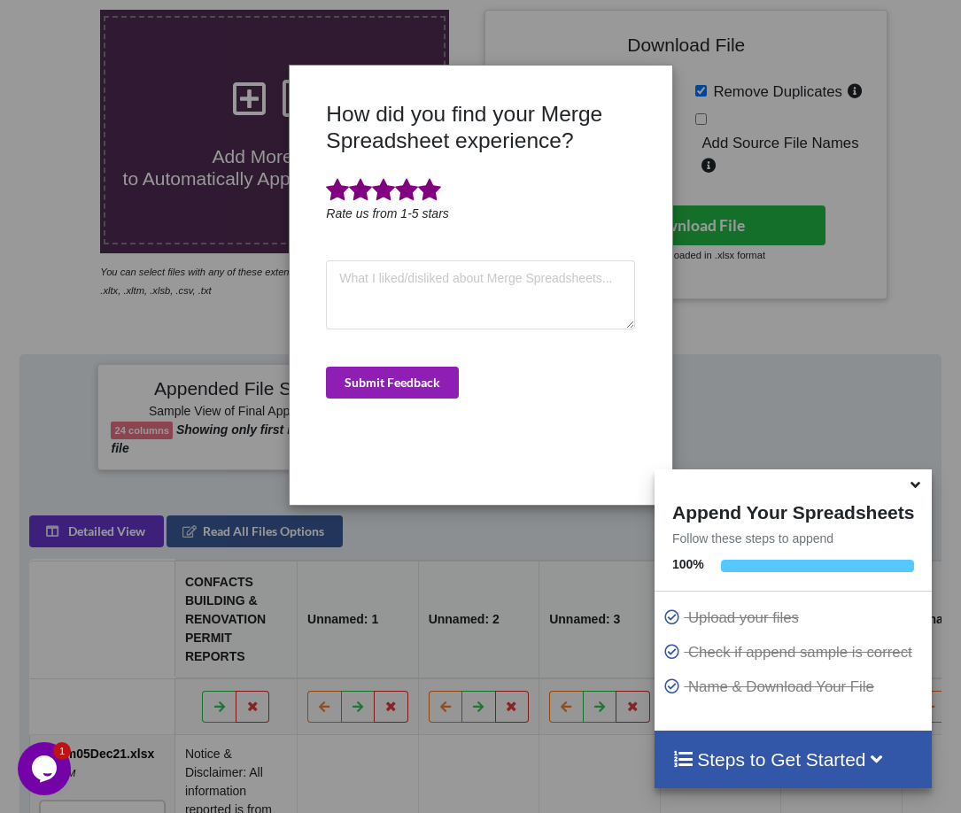
click at [401, 391] on button "Submit Feedback" at bounding box center [392, 383] width 133 height 32
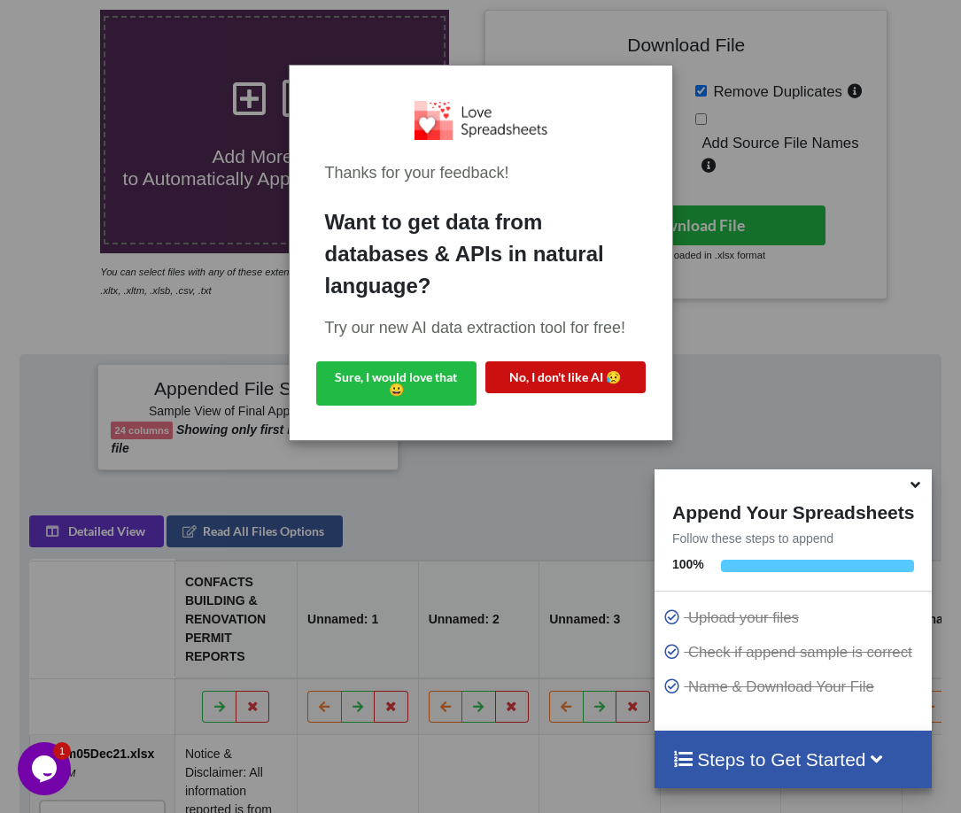
click at [566, 363] on button "No, I don't like AI 😥" at bounding box center [565, 377] width 160 height 32
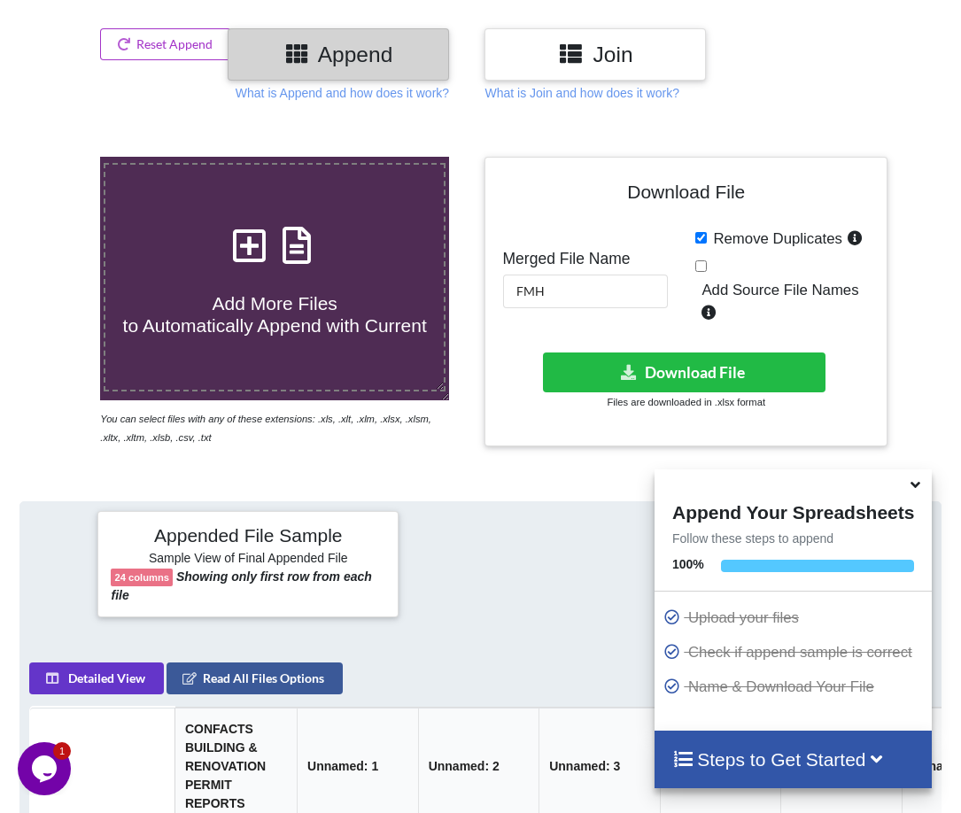
scroll to position [160, 0]
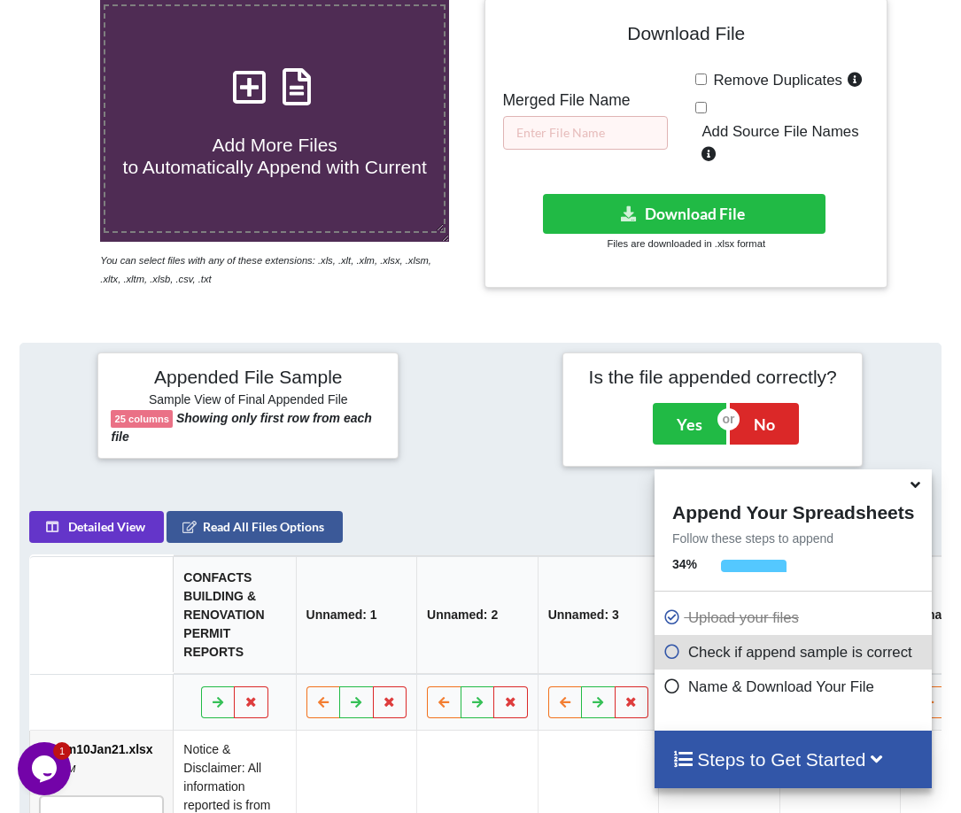
scroll to position [337, 0]
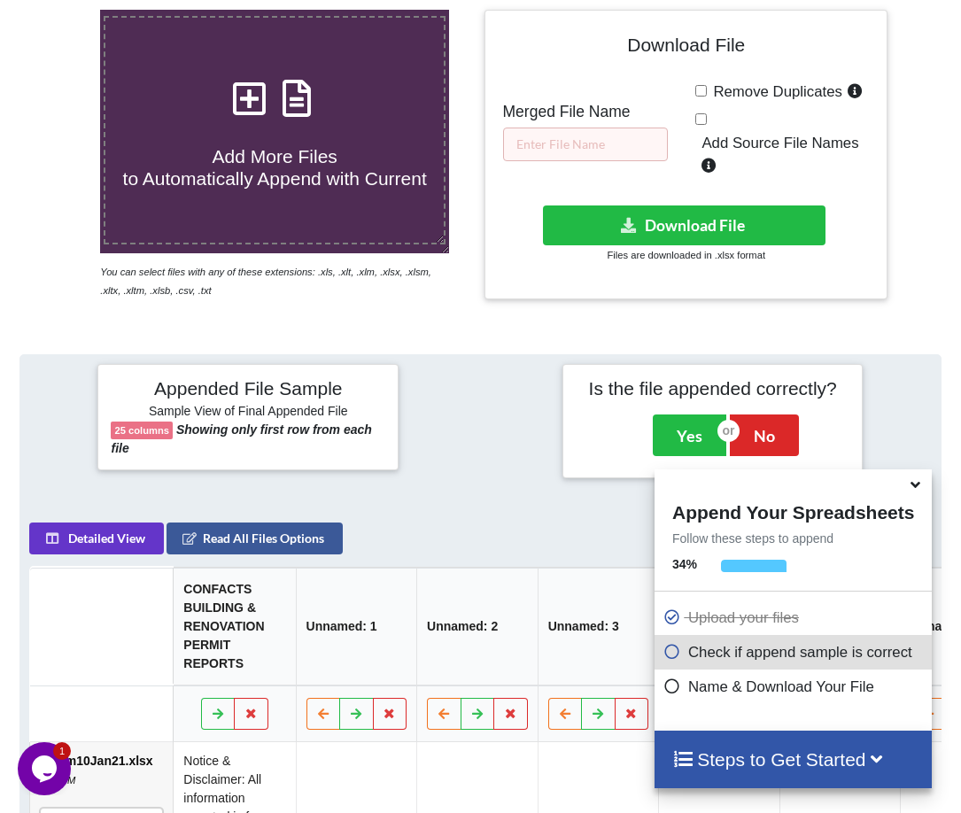
drag, startPoint x: 708, startPoint y: 90, endPoint x: 700, endPoint y: 96, distance: 9.6
click at [707, 90] on span "Remove Duplicates" at bounding box center [774, 91] width 135 height 17
click at [707, 90] on input "Remove Duplicates" at bounding box center [701, 91] width 12 height 12
checkbox input "true"
click at [589, 147] on input "text" at bounding box center [585, 145] width 165 height 34
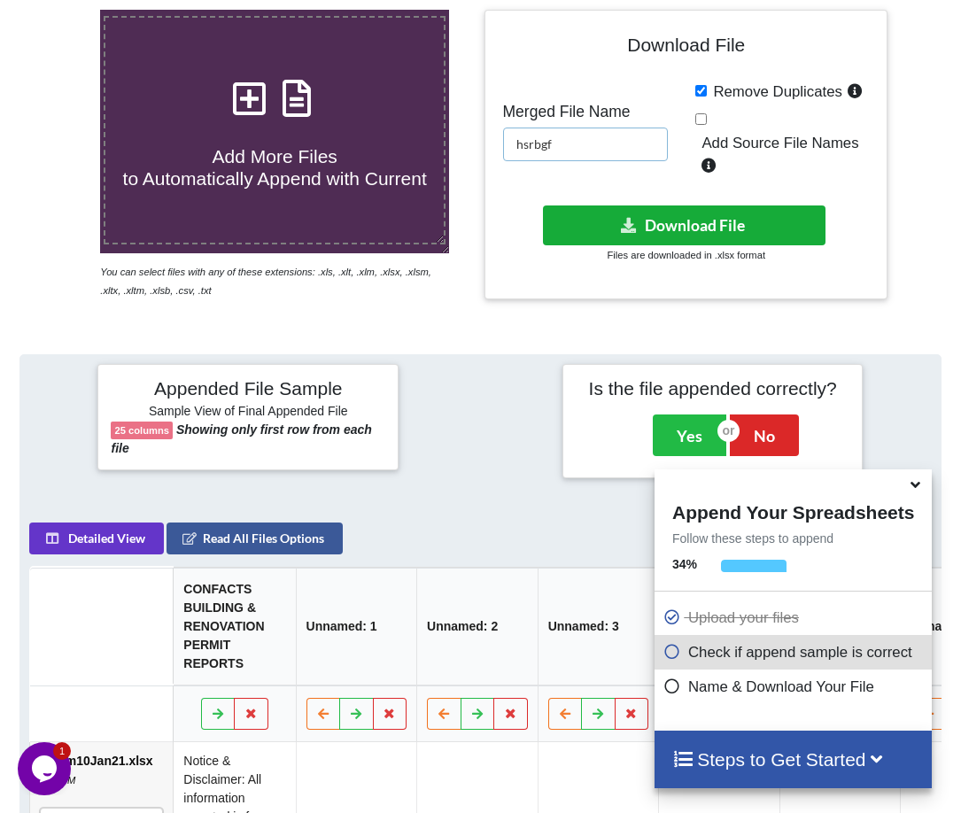
type input "hsrbgf"
click at [662, 241] on button "Download File" at bounding box center [684, 225] width 282 height 40
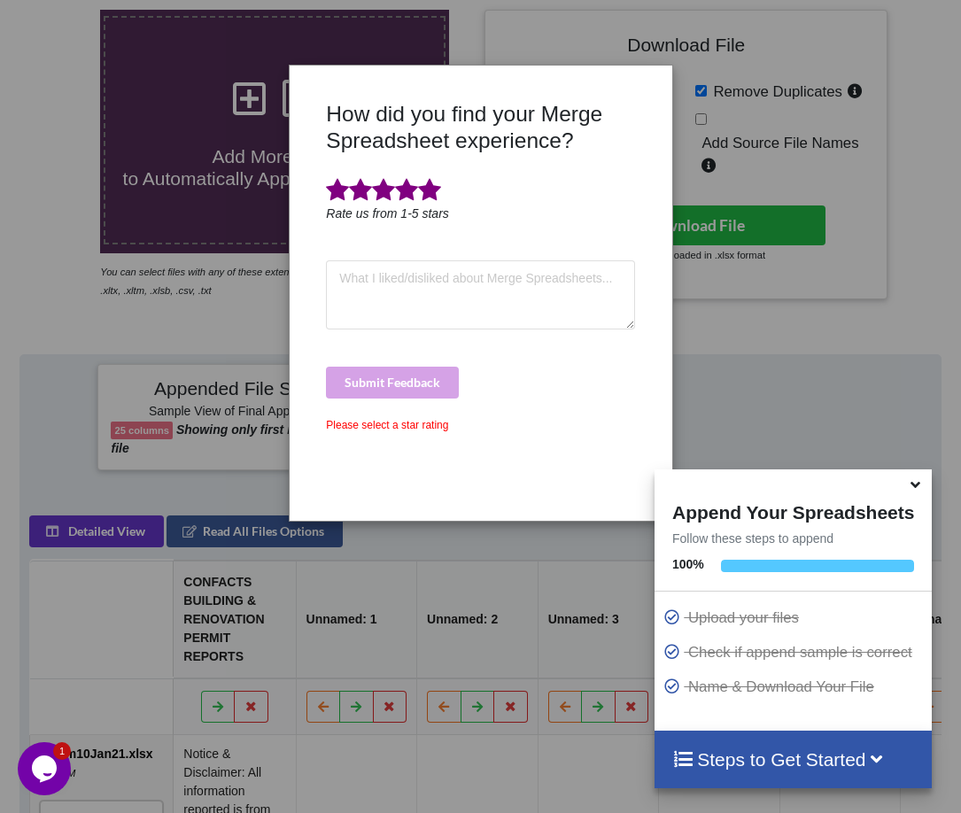
click at [434, 182] on span at bounding box center [429, 190] width 23 height 25
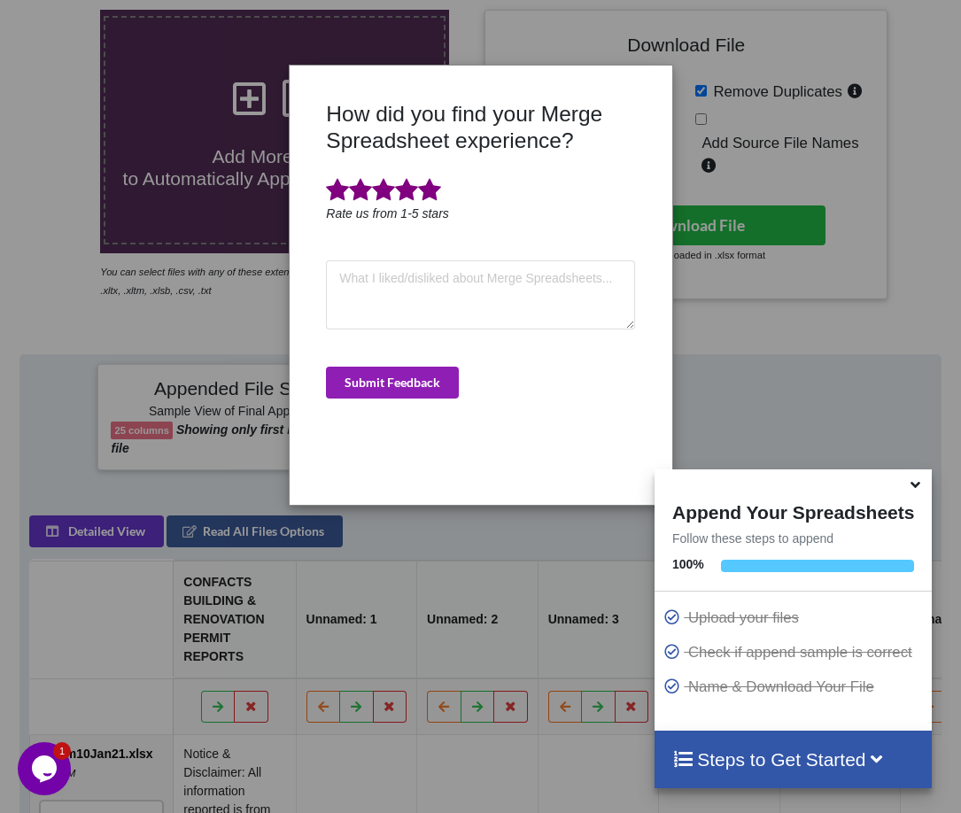
click at [367, 385] on button "Submit Feedback" at bounding box center [392, 383] width 133 height 32
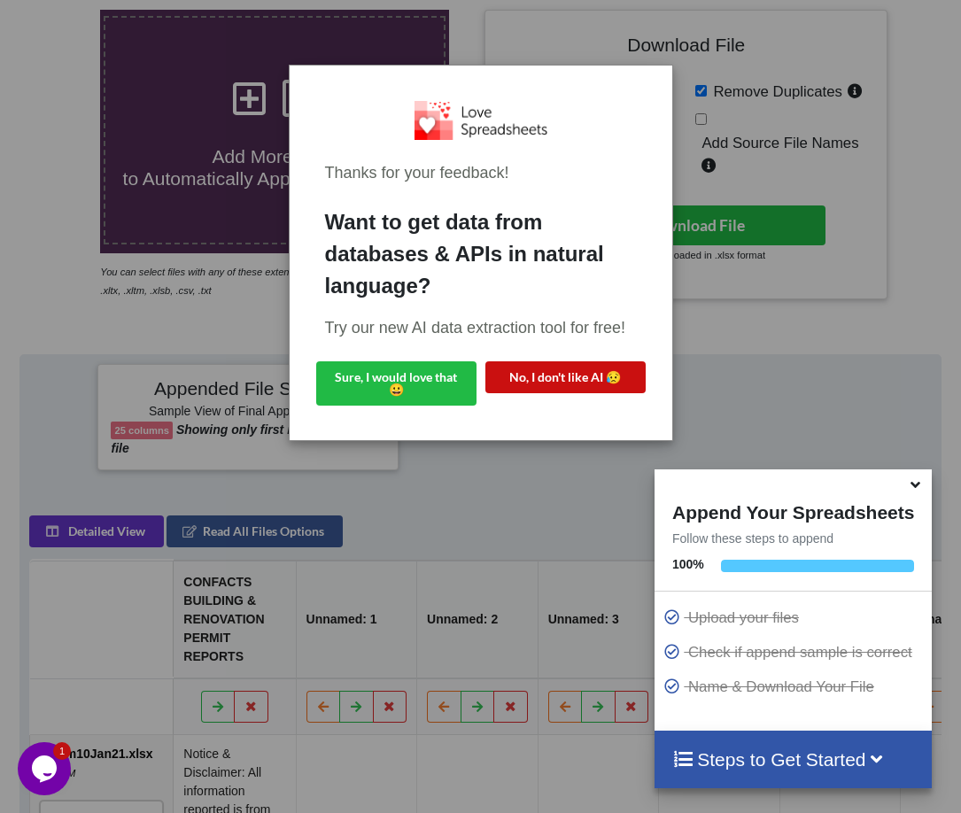
click at [566, 362] on button "No, I don't like AI 😥" at bounding box center [565, 377] width 160 height 32
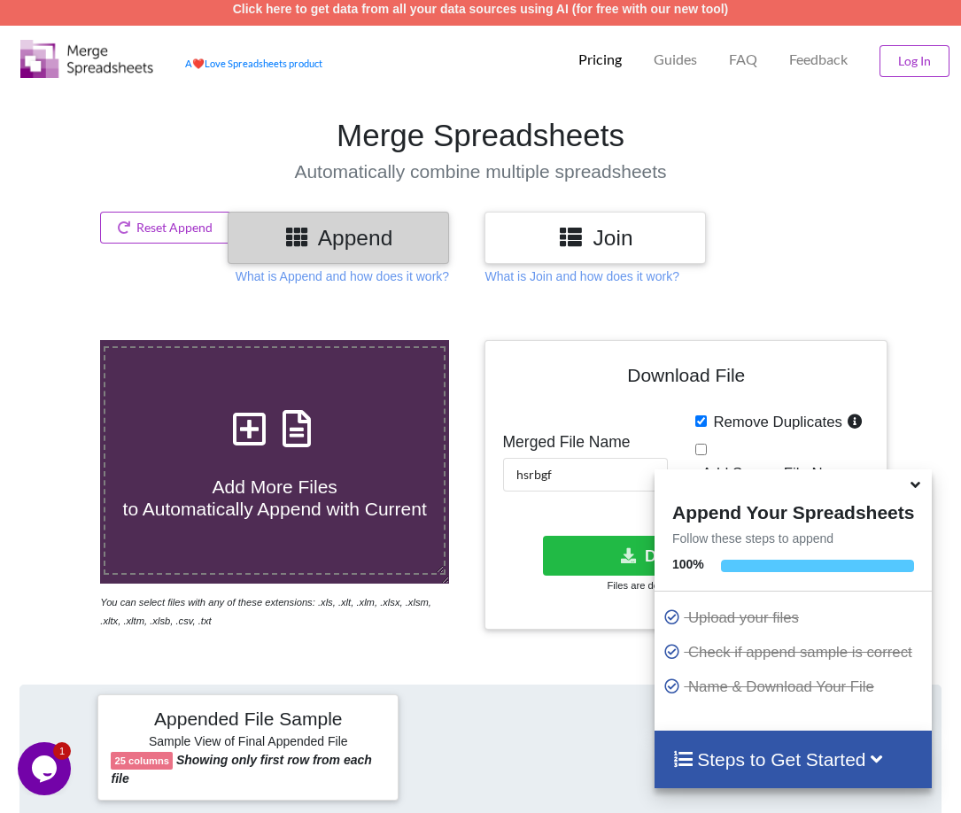
scroll to position [0, 0]
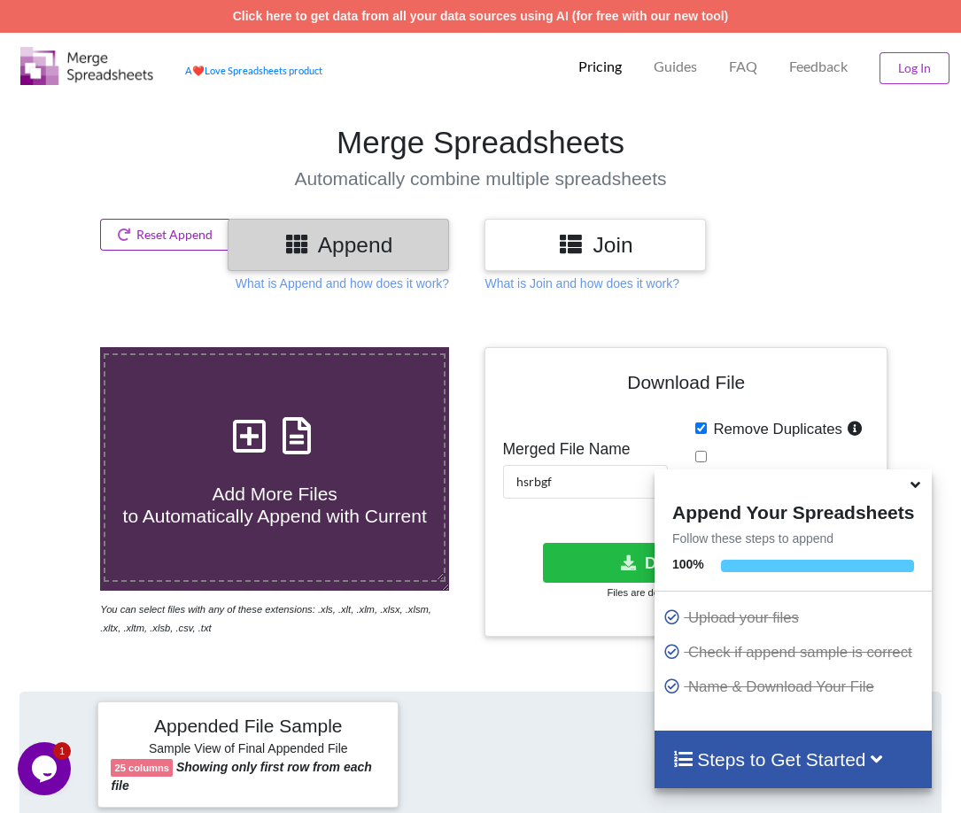
click at [162, 227] on button "Reset Append" at bounding box center [165, 235] width 131 height 32
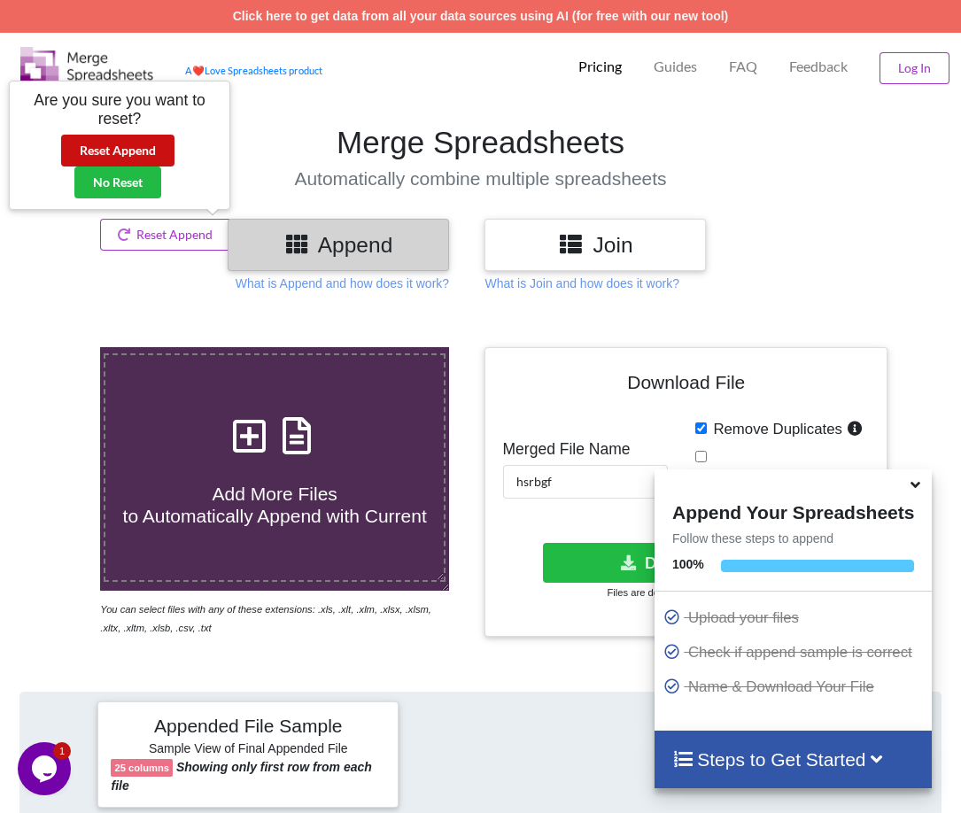
click at [148, 147] on button "Reset Append" at bounding box center [117, 151] width 113 height 32
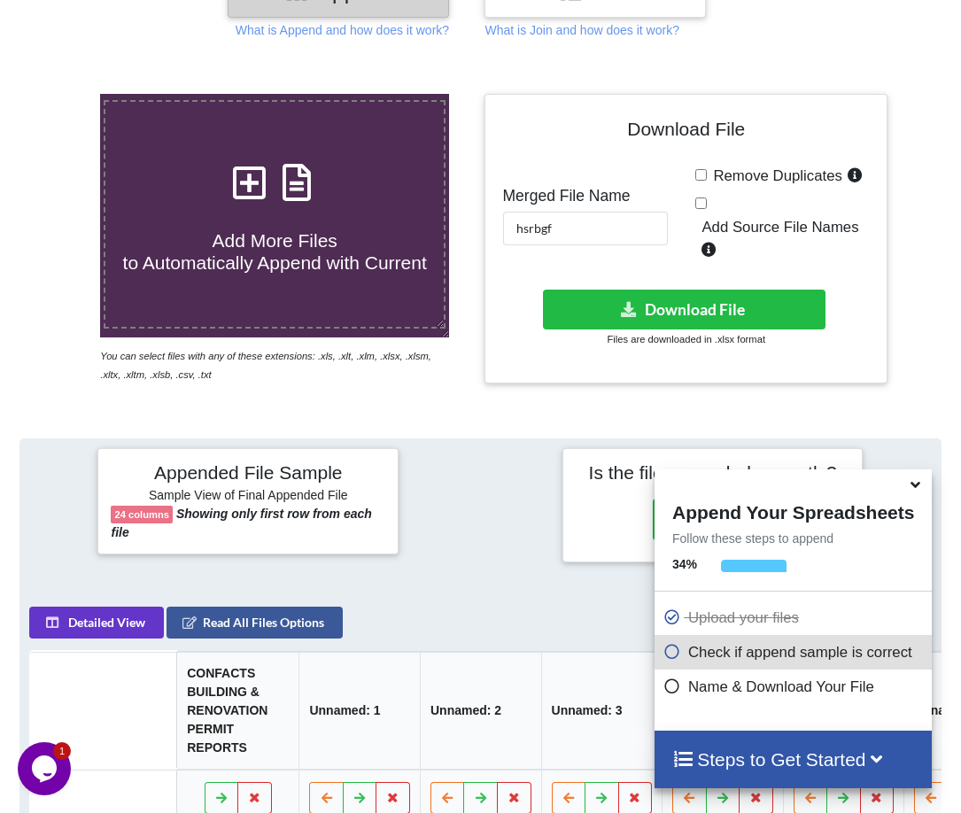
scroll to position [249, 0]
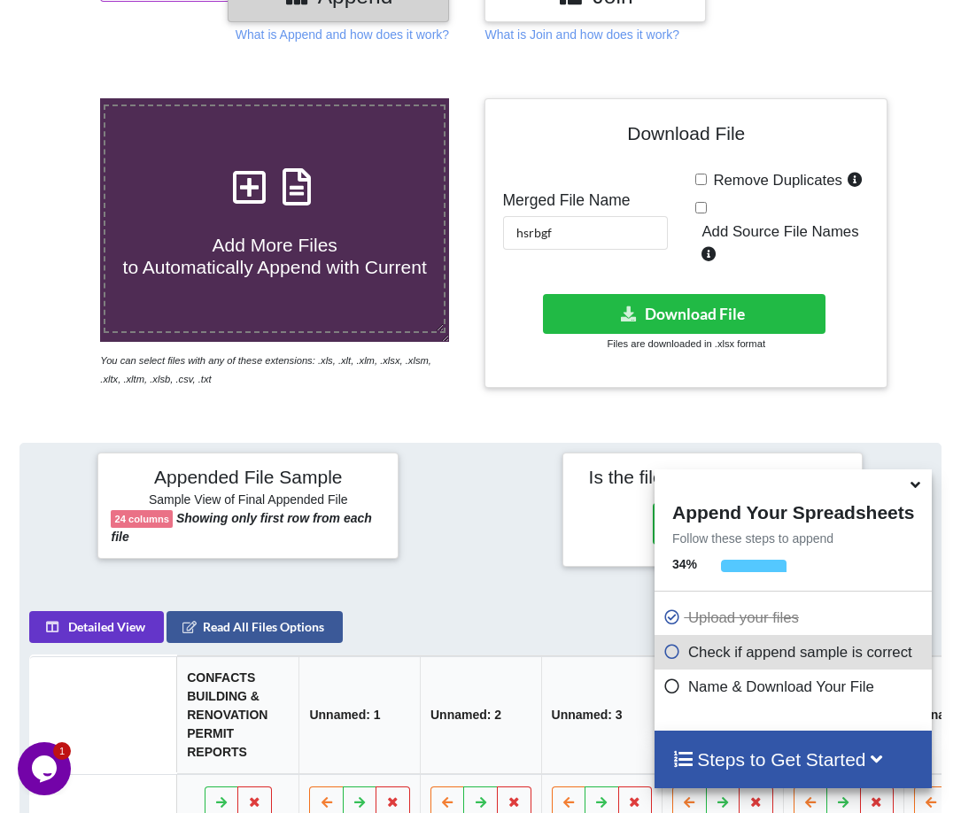
click at [708, 181] on span "Remove Duplicates" at bounding box center [774, 180] width 135 height 17
click at [707, 181] on input "Remove Duplicates" at bounding box center [701, 180] width 12 height 12
checkbox input "true"
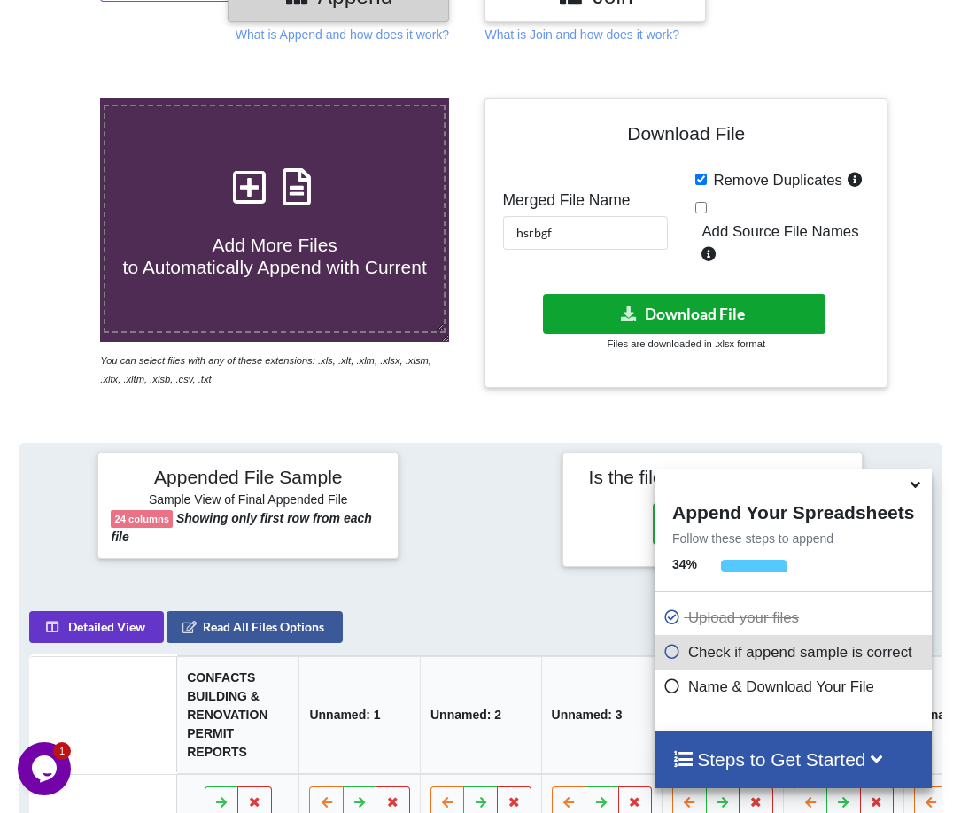
click at [685, 310] on button "Download File" at bounding box center [684, 314] width 282 height 40
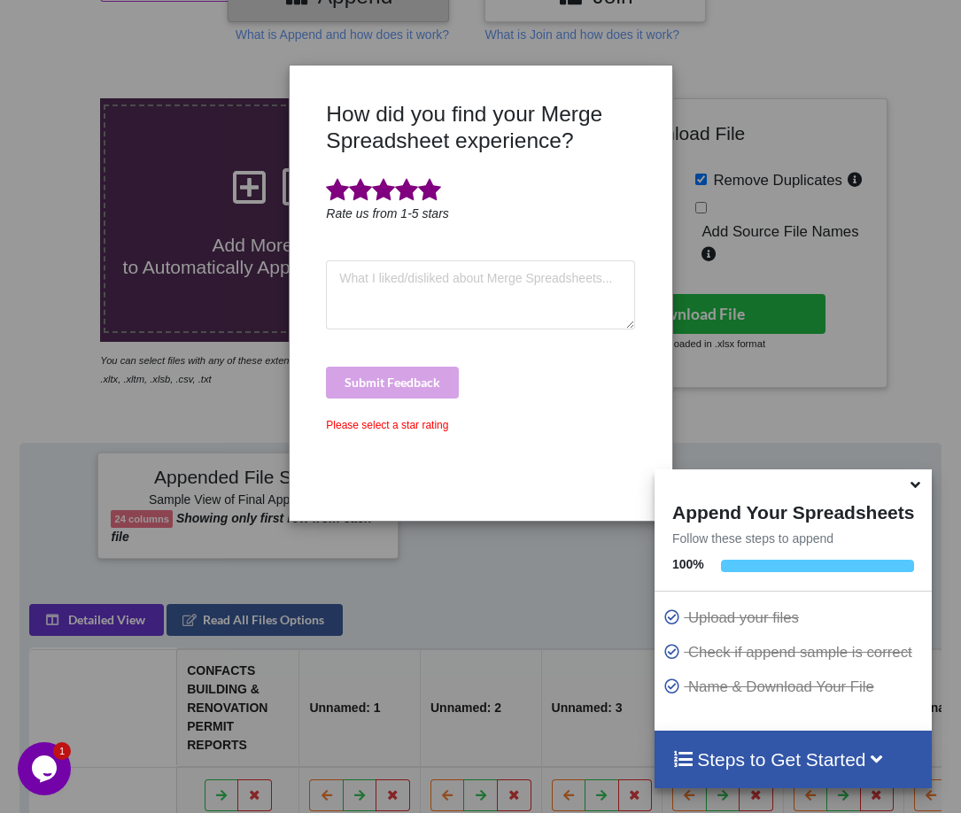
click at [438, 203] on span at bounding box center [429, 190] width 23 height 25
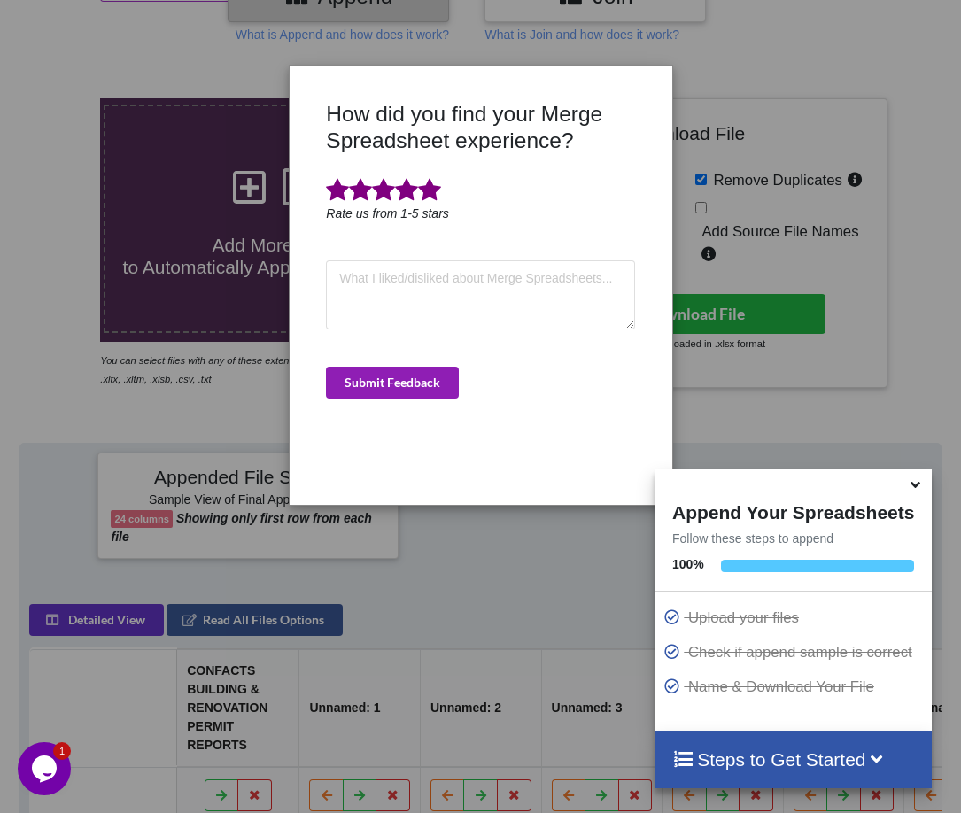
click at [456, 384] on button "Submit Feedback" at bounding box center [392, 383] width 133 height 32
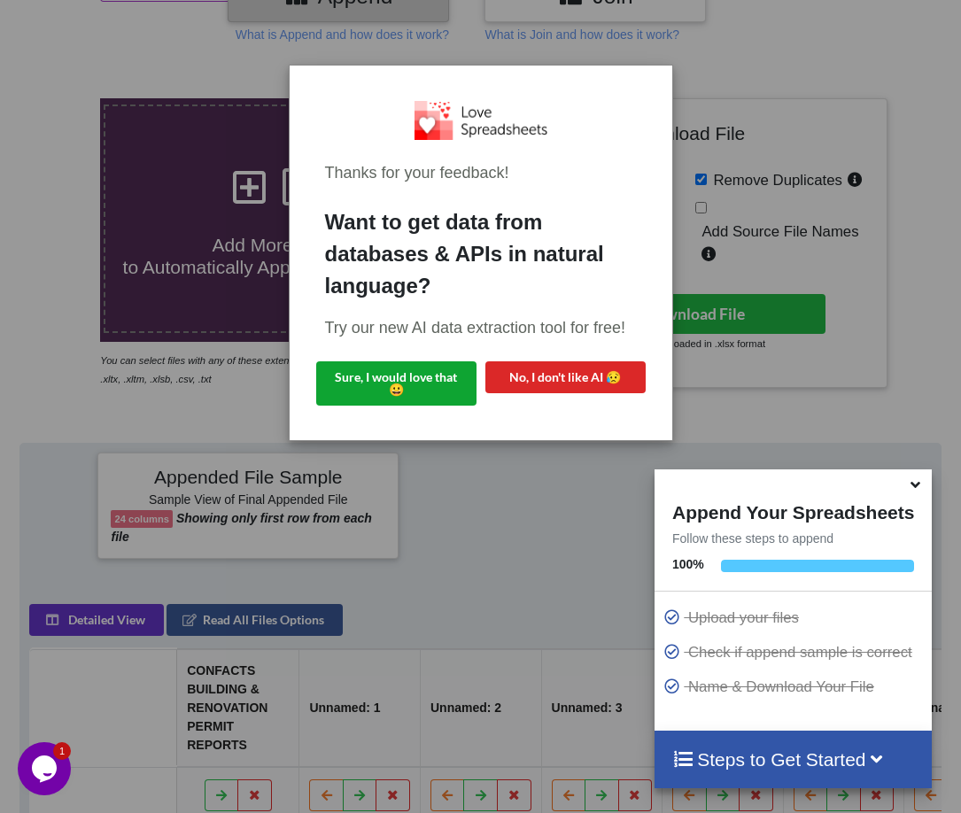
click at [425, 379] on button "Sure, I would love that 😀" at bounding box center [396, 383] width 160 height 44
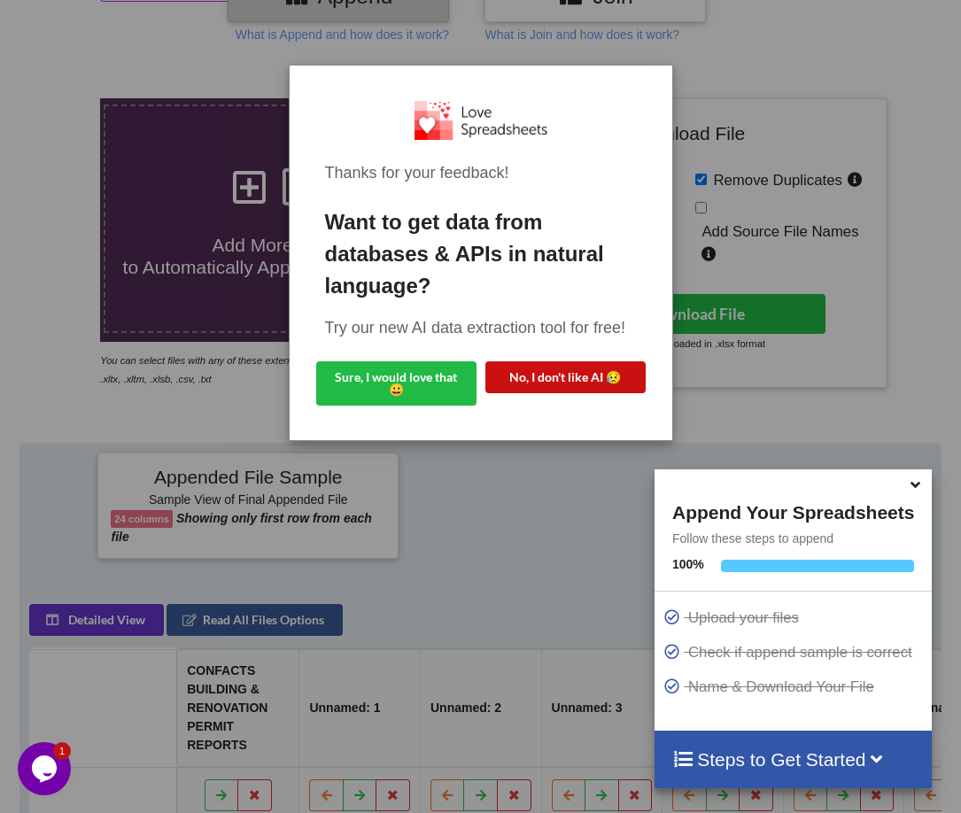
click at [546, 375] on button "No, I don't like AI 😥" at bounding box center [565, 377] width 160 height 32
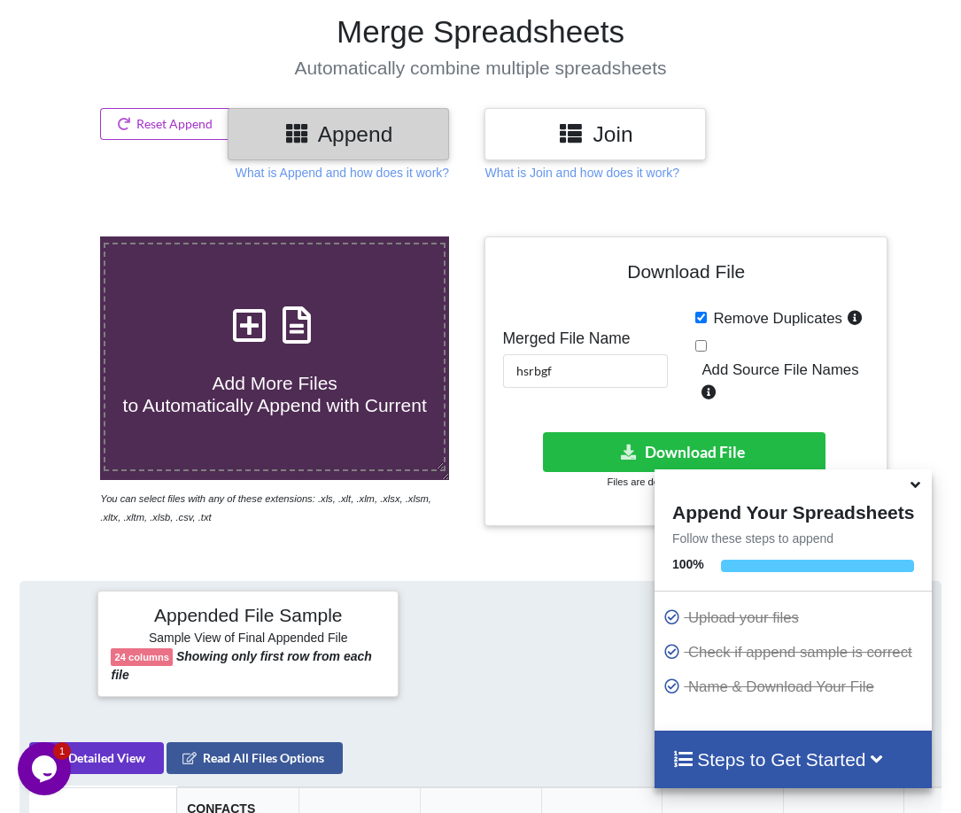
scroll to position [0, 0]
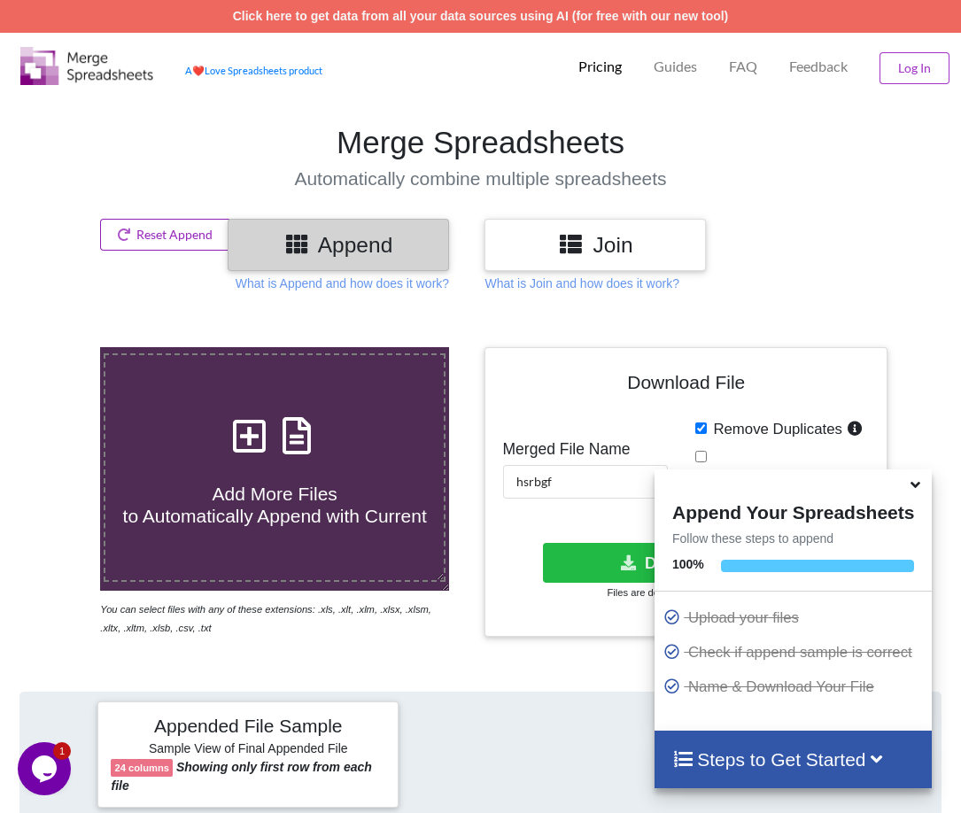
click at [136, 232] on button "Reset Append" at bounding box center [165, 235] width 131 height 32
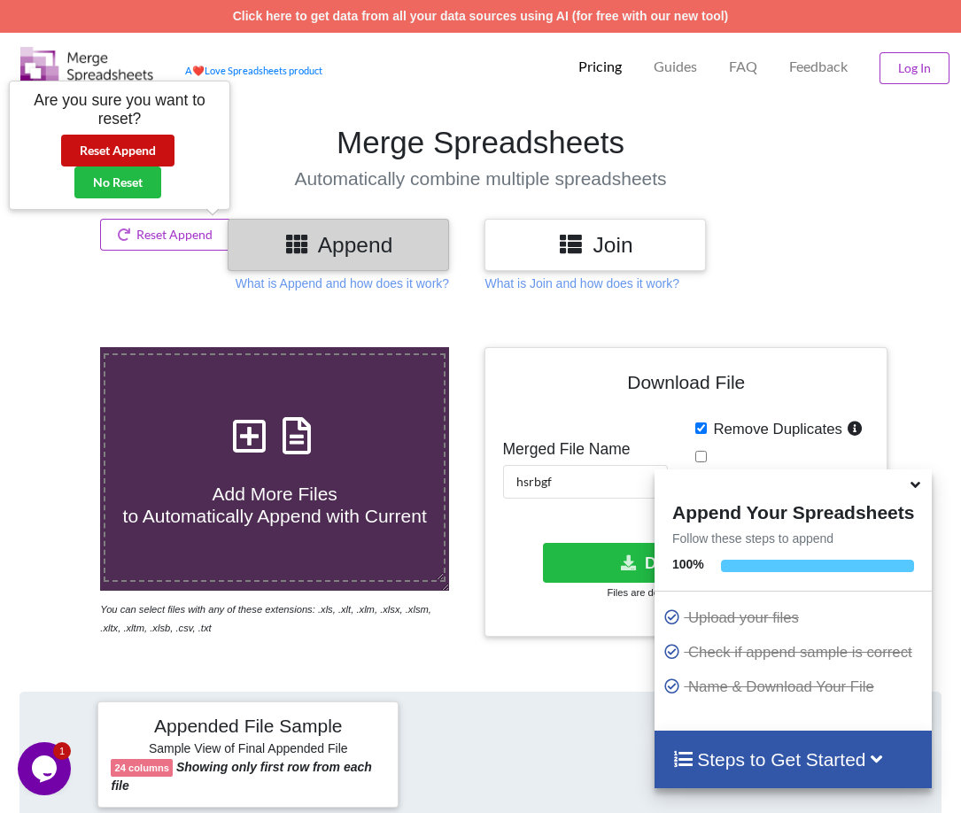
click at [138, 146] on button "Reset Append" at bounding box center [117, 151] width 113 height 32
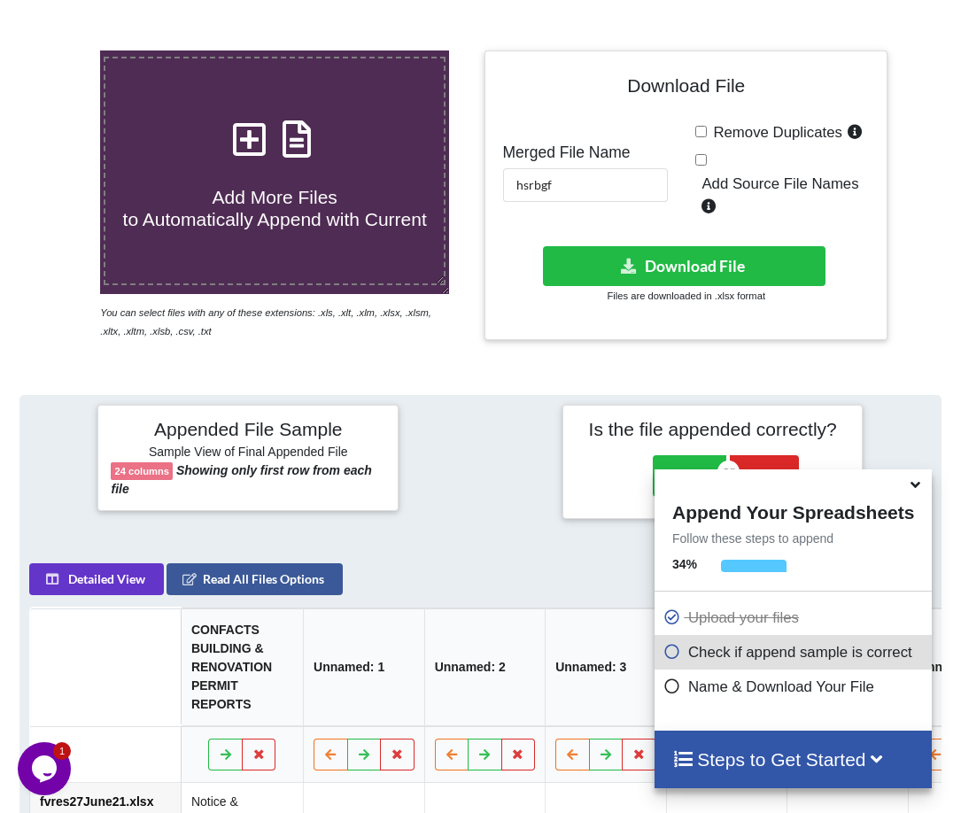
scroll to position [249, 0]
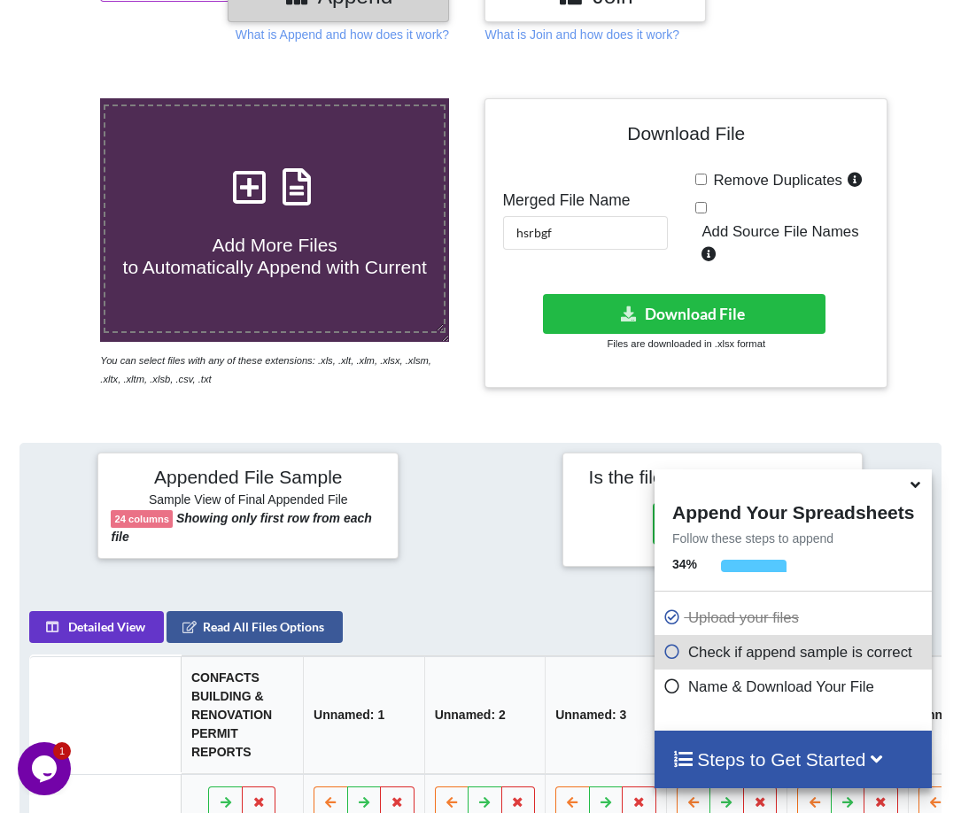
drag, startPoint x: 705, startPoint y: 179, endPoint x: 705, endPoint y: 205, distance: 26.6
click at [705, 179] on input "Remove Duplicates" at bounding box center [701, 180] width 12 height 12
checkbox input "true"
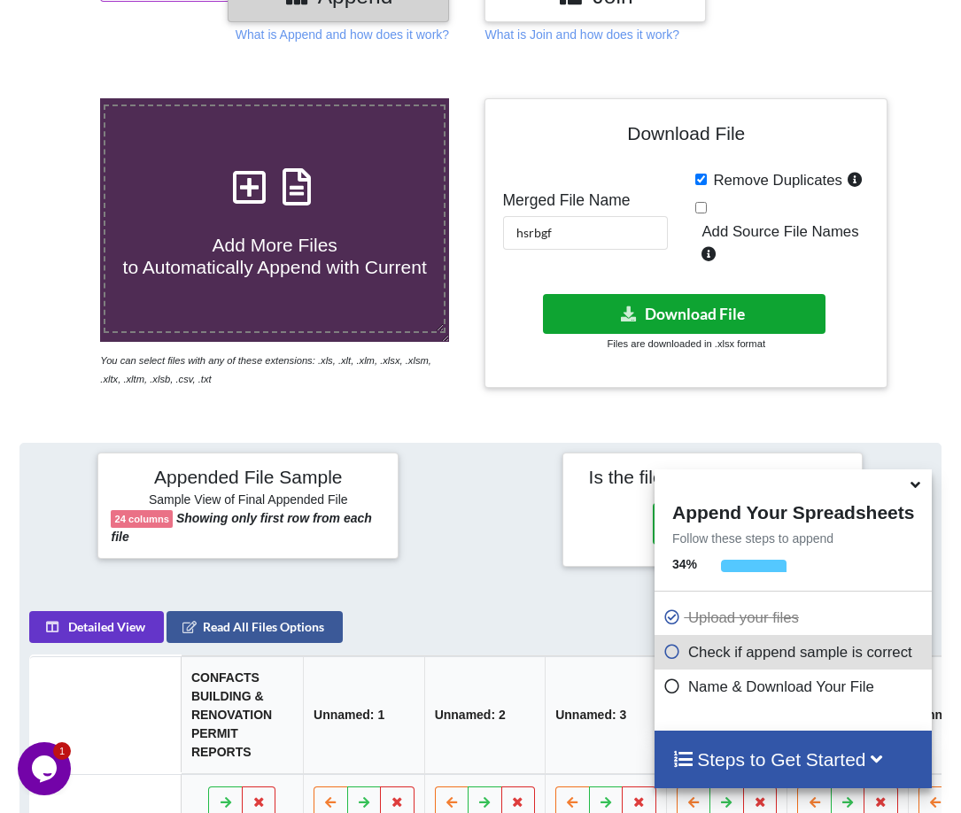
click at [705, 319] on button "Download File" at bounding box center [684, 314] width 282 height 40
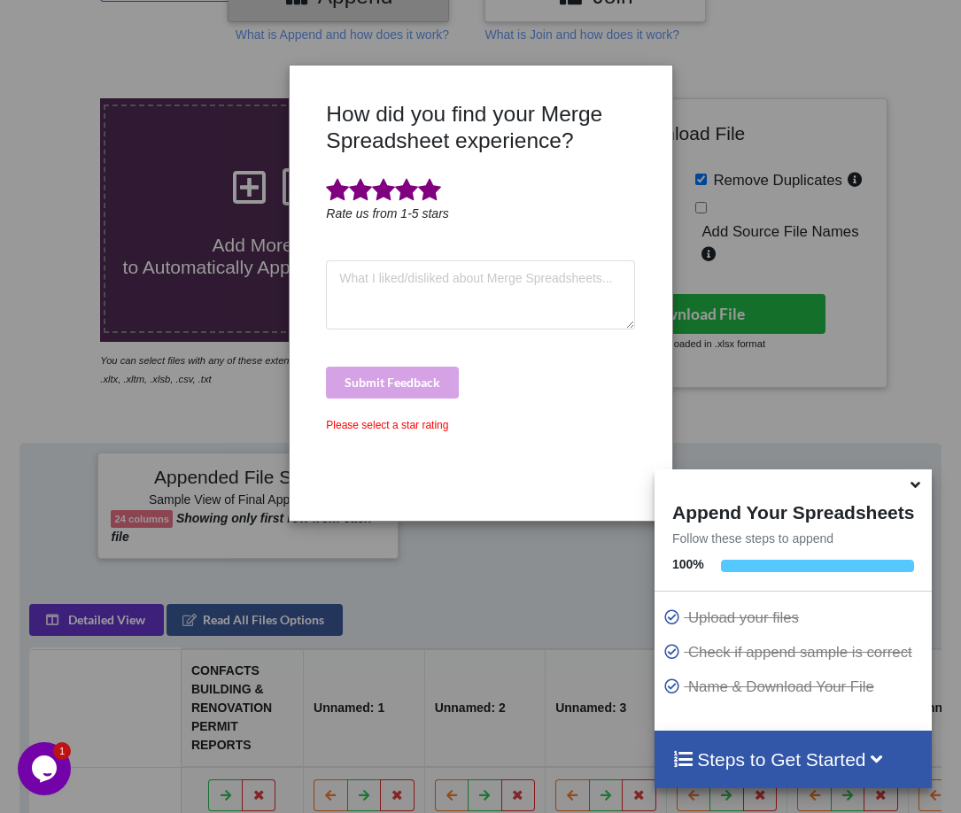
click at [430, 191] on span at bounding box center [429, 190] width 23 height 25
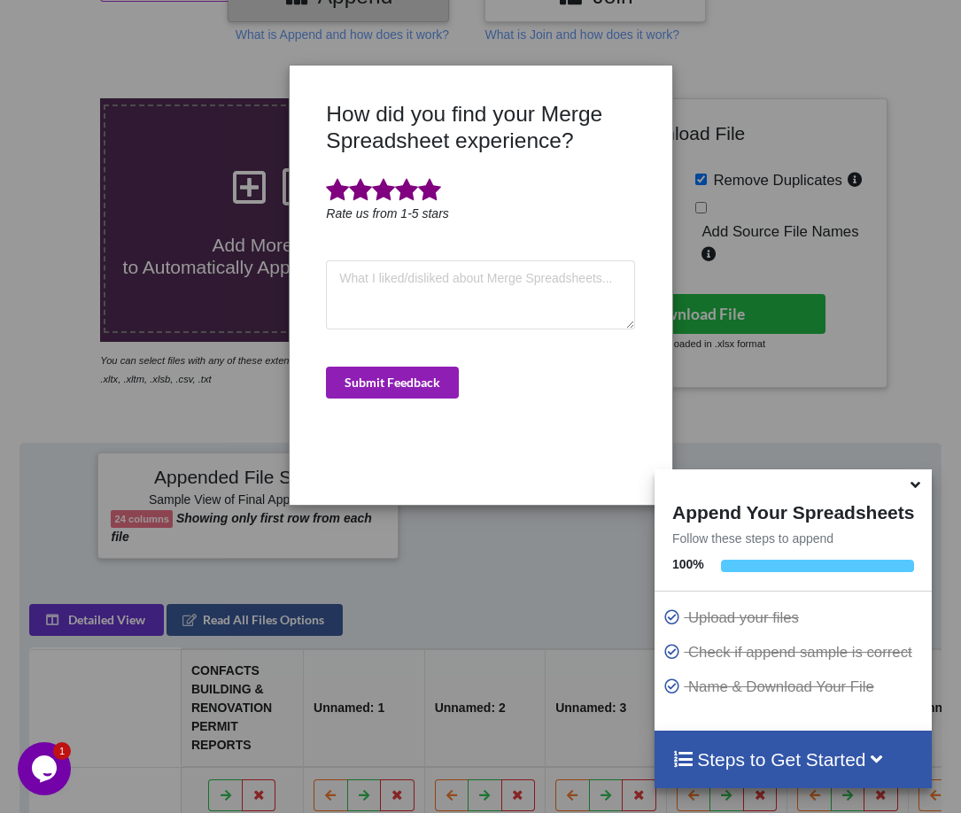
click at [396, 377] on button "Submit Feedback" at bounding box center [392, 383] width 133 height 32
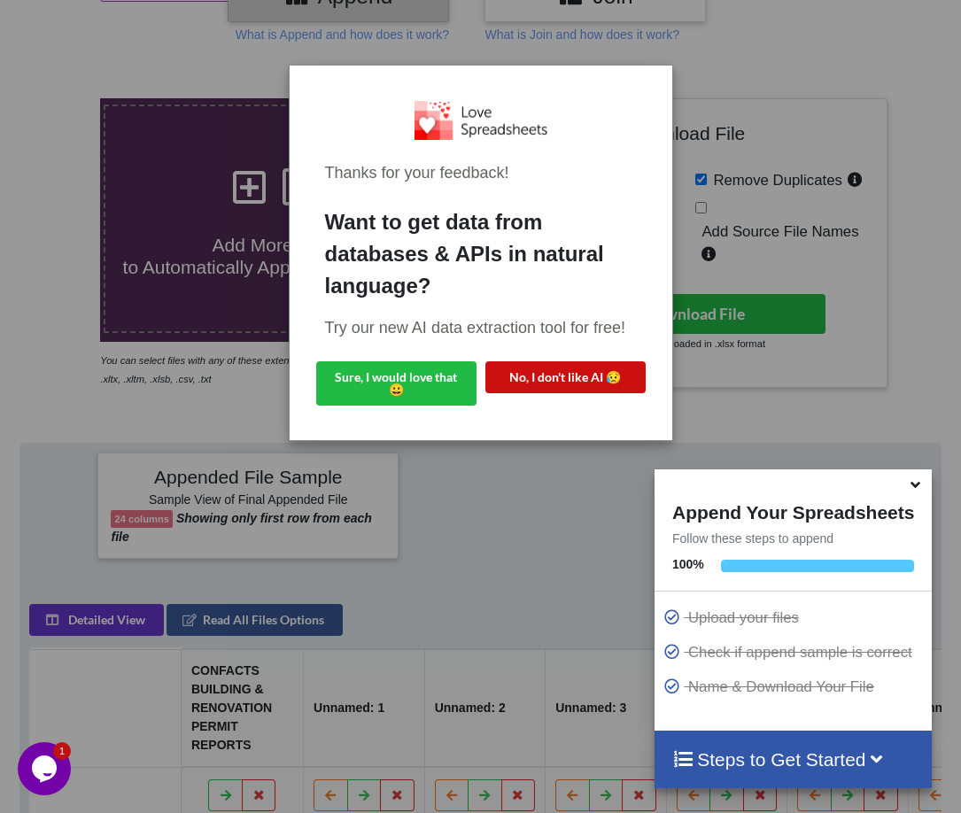
click at [559, 383] on button "No, I don't like AI 😥" at bounding box center [565, 377] width 160 height 32
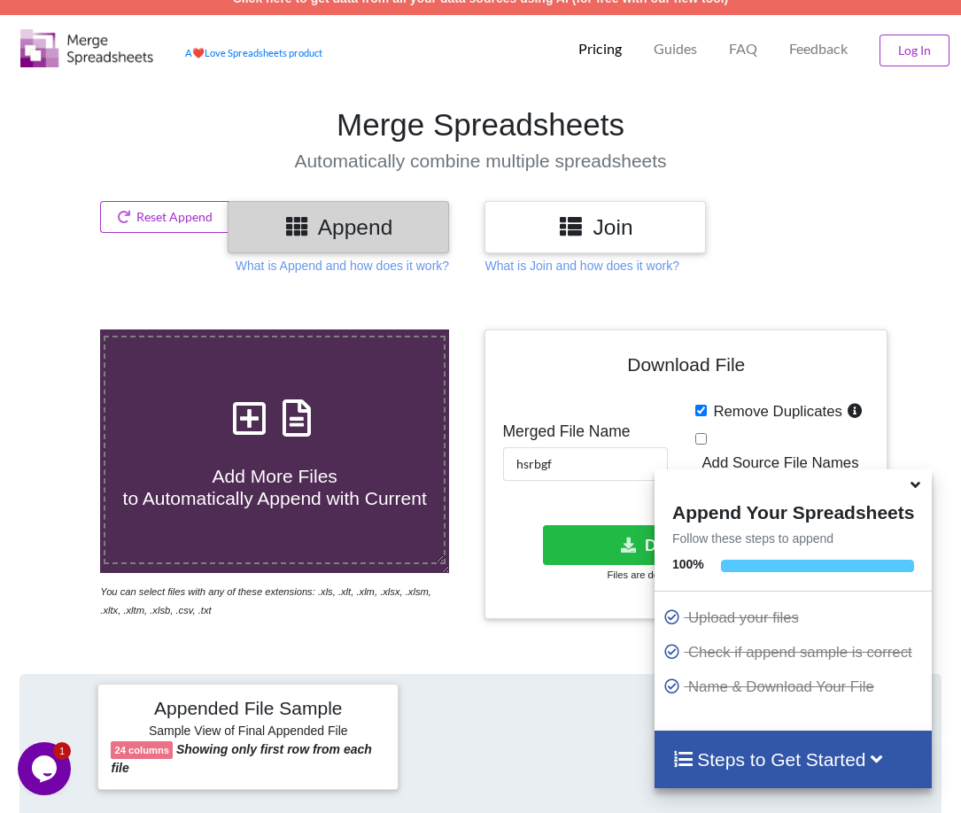
scroll to position [0, 0]
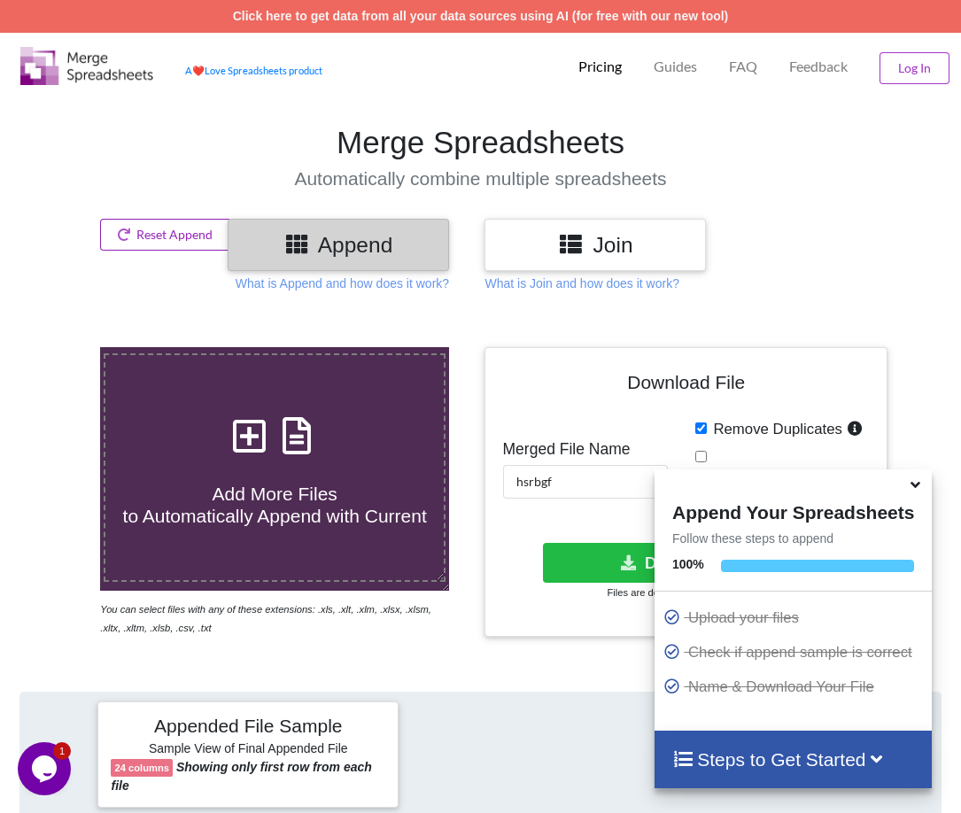
click at [151, 234] on button "Reset Append" at bounding box center [165, 235] width 131 height 32
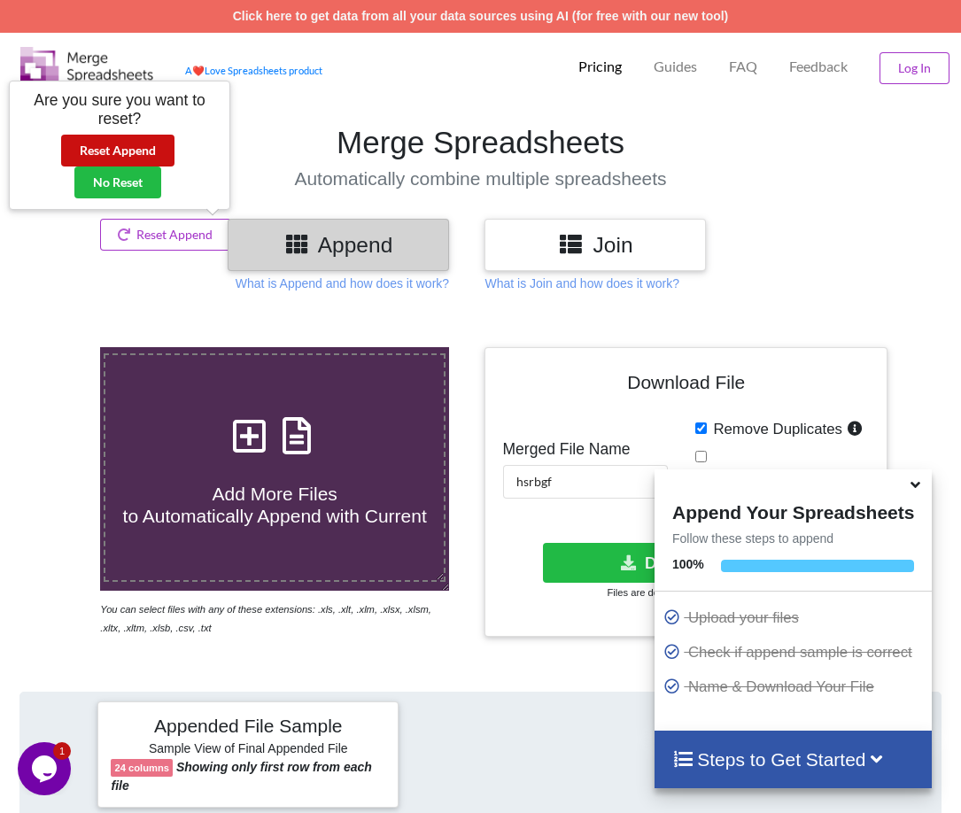
click at [140, 154] on button "Reset Append" at bounding box center [117, 151] width 113 height 32
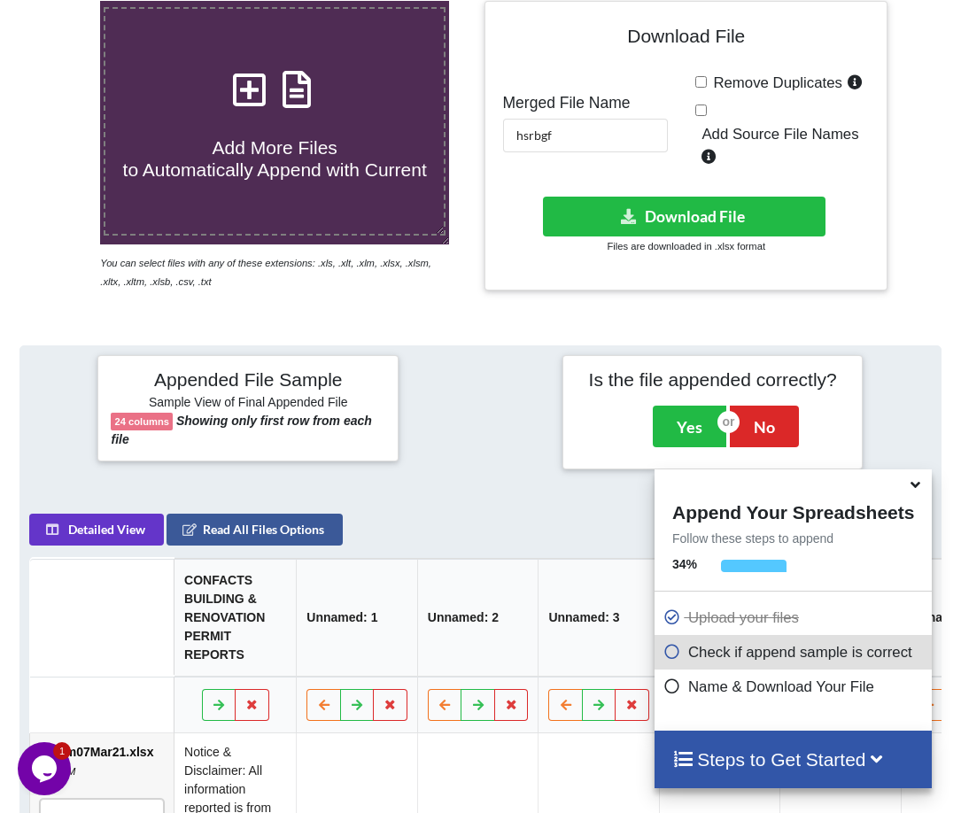
scroll to position [337, 0]
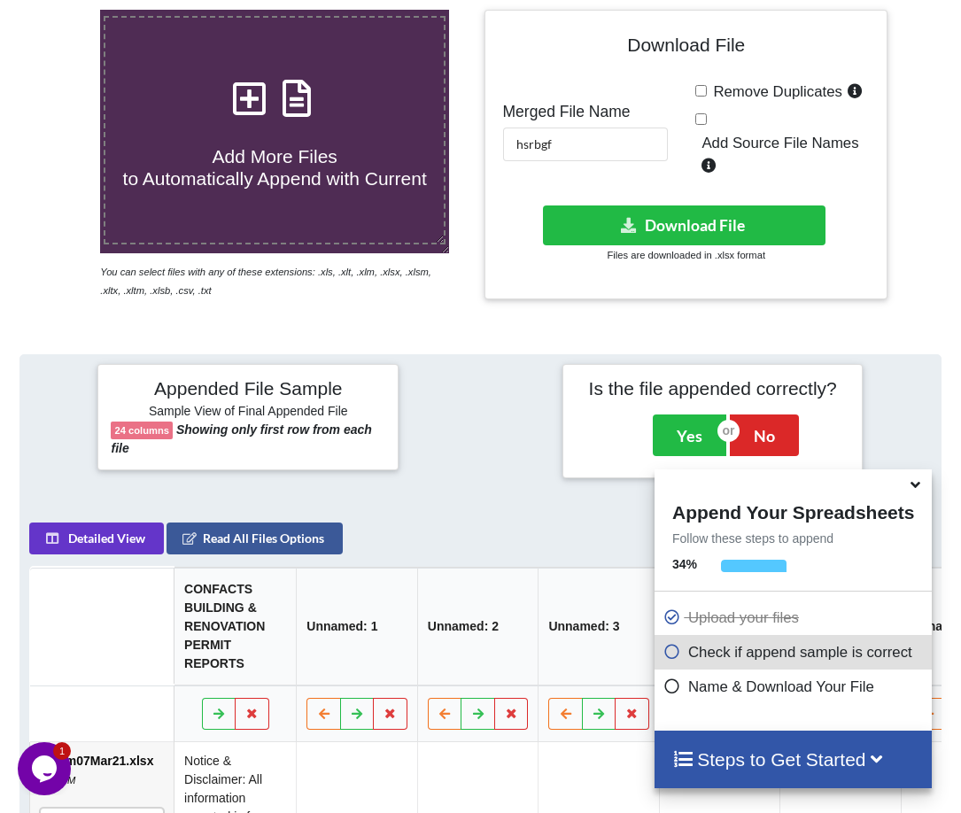
click at [704, 94] on input "Remove Duplicates" at bounding box center [701, 91] width 12 height 12
checkbox input "true"
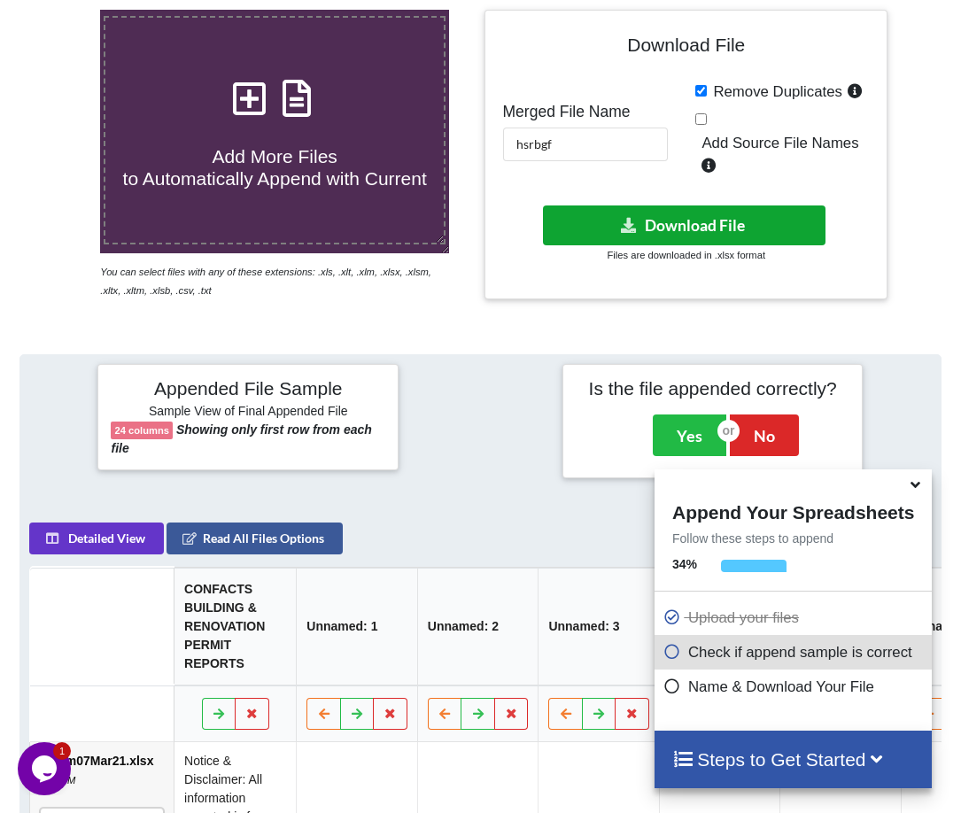
click at [702, 211] on button "Download File" at bounding box center [684, 225] width 282 height 40
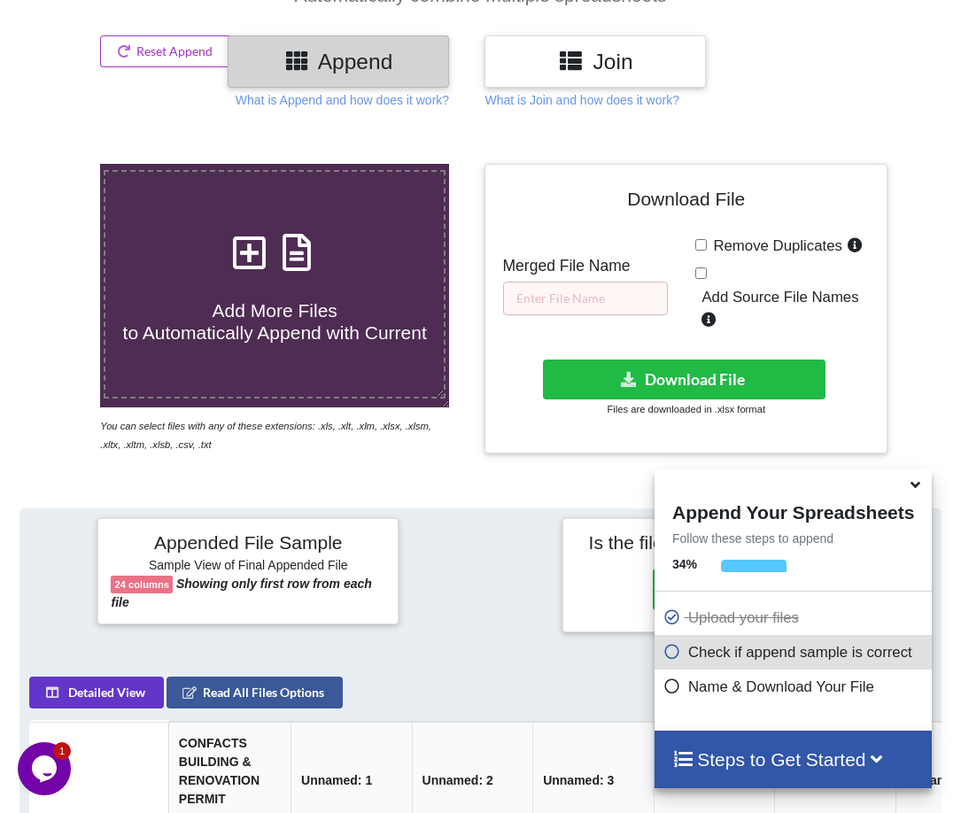
scroll to position [160, 0]
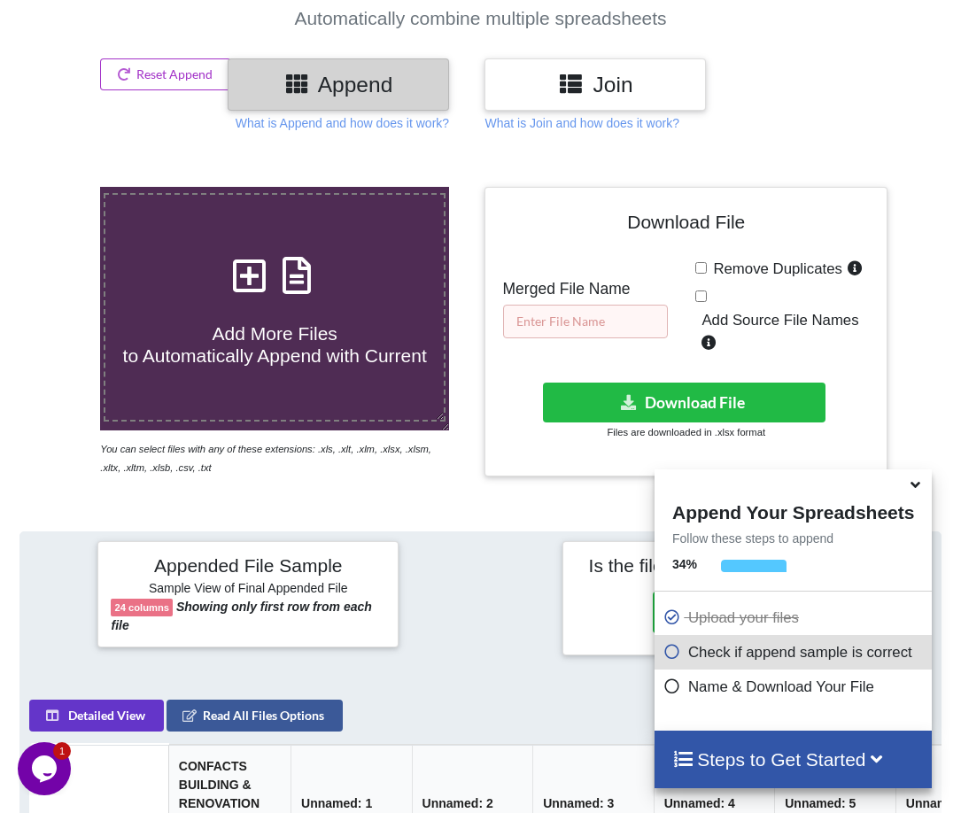
click at [604, 311] on input "text" at bounding box center [585, 322] width 165 height 34
type input "hbgf"
click at [706, 268] on input "Remove Duplicates" at bounding box center [701, 268] width 12 height 12
checkbox input "true"
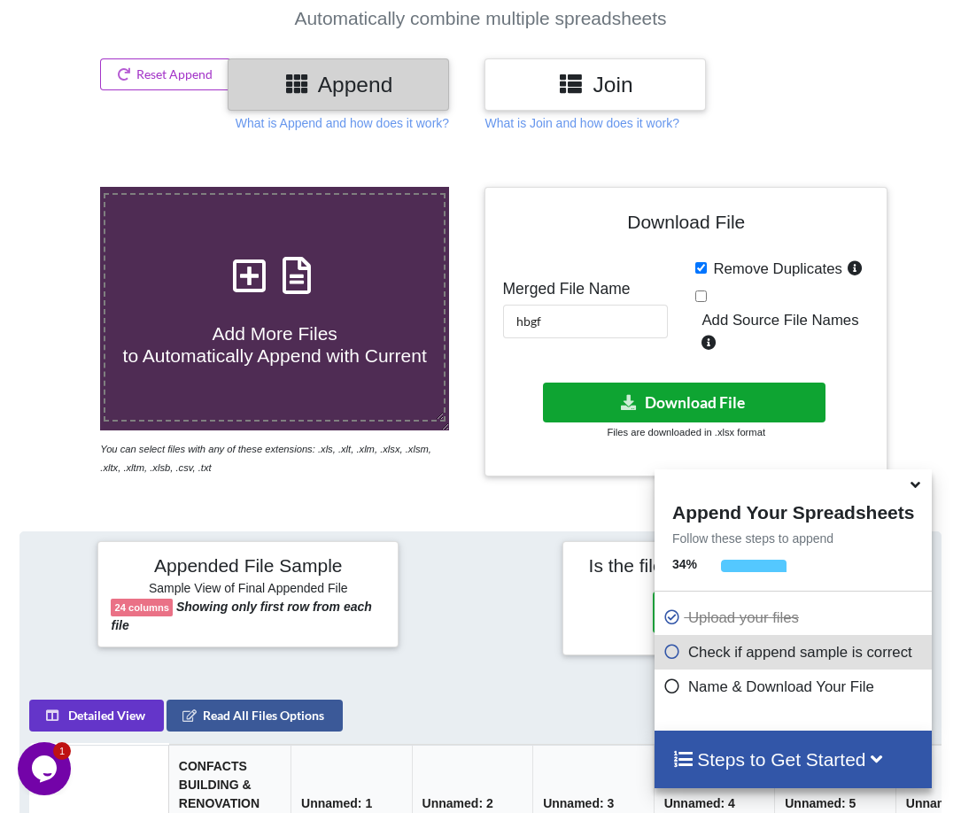
click at [702, 396] on button "Download File" at bounding box center [684, 403] width 282 height 40
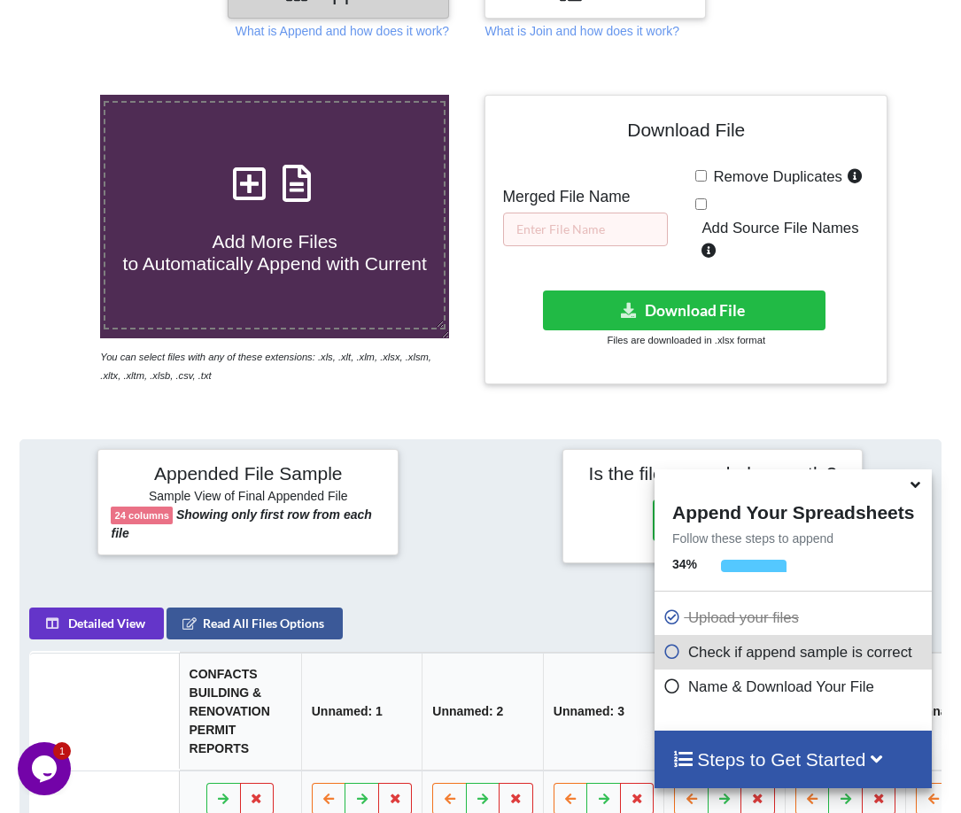
scroll to position [249, 0]
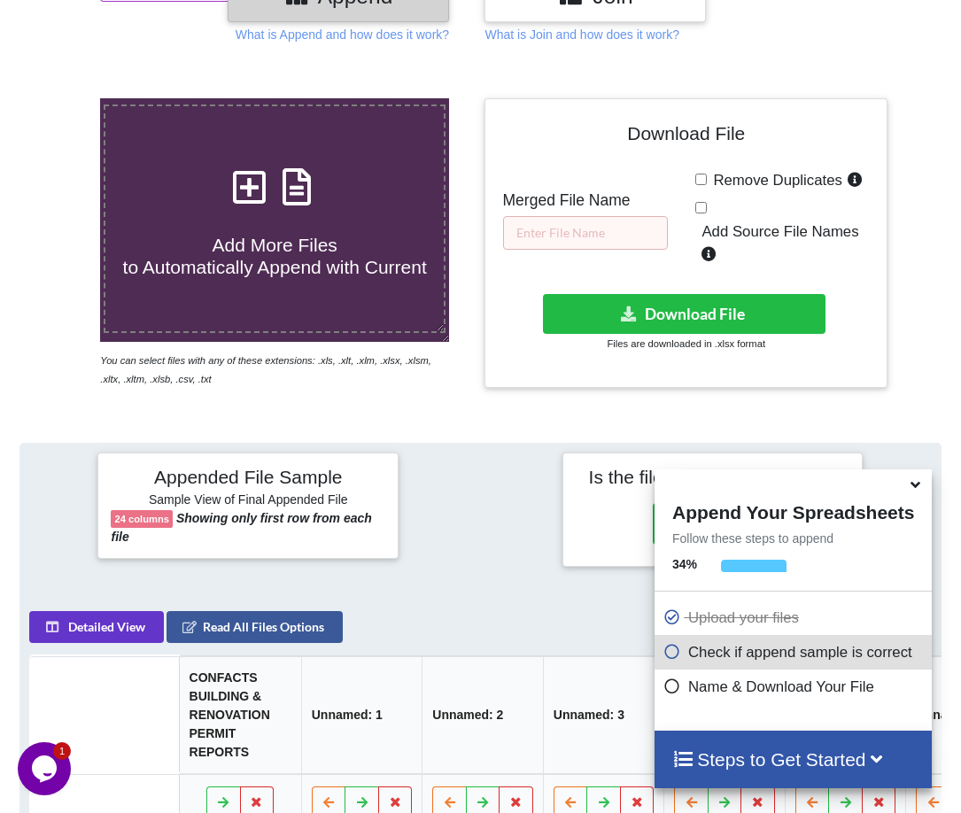
click at [701, 180] on input "Remove Duplicates" at bounding box center [701, 180] width 12 height 12
checkbox input "true"
click at [554, 228] on input "text" at bounding box center [585, 233] width 165 height 34
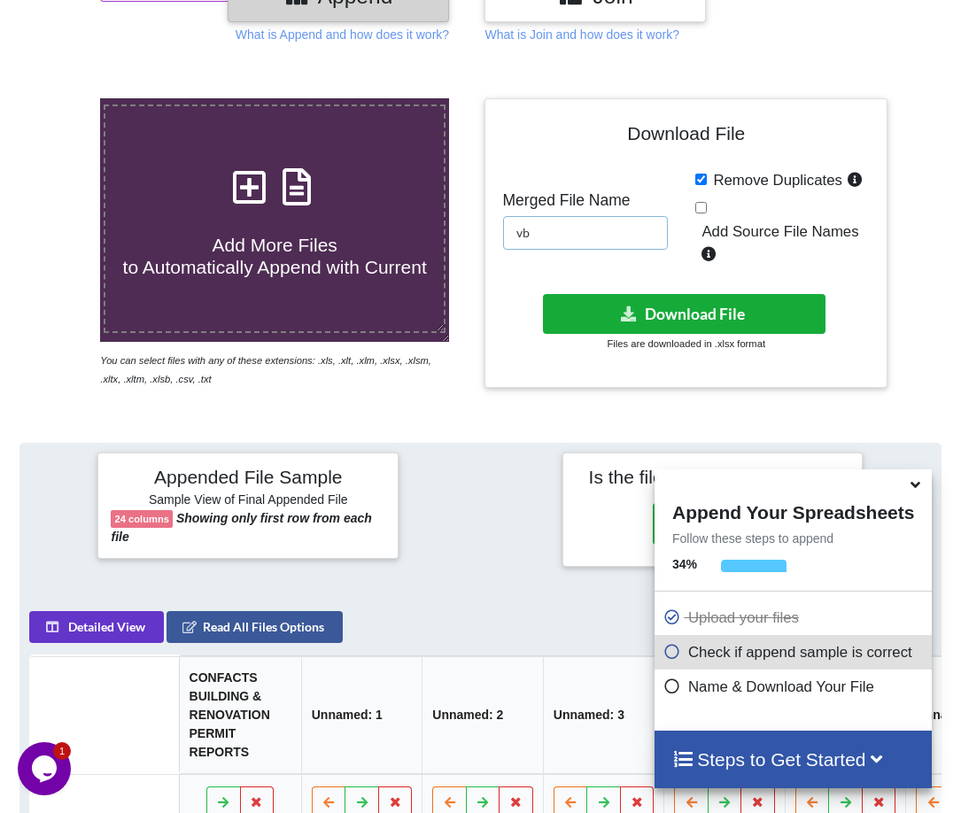
type input "vb"
click at [639, 310] on button "Download File" at bounding box center [684, 314] width 282 height 40
